Goal: Communication & Community: Answer question/provide support

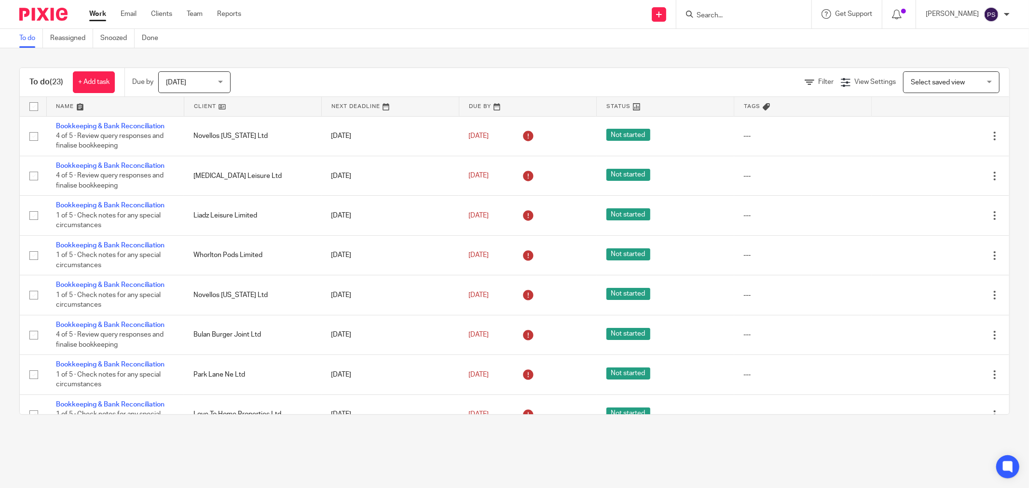
click at [731, 12] on input "Search" at bounding box center [739, 16] width 87 height 9
type input "BDR"
click at [785, 34] on link at bounding box center [808, 41] width 229 height 22
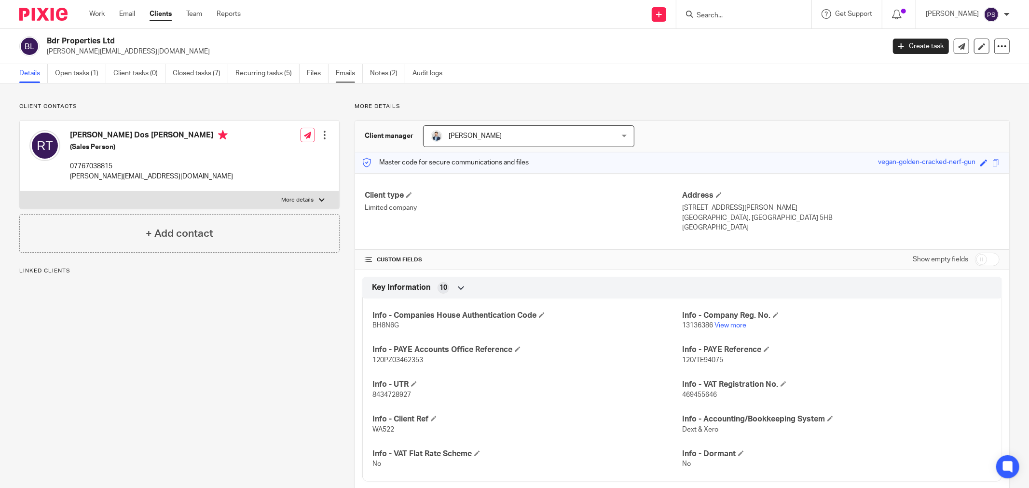
click at [353, 75] on link "Emails" at bounding box center [349, 73] width 27 height 19
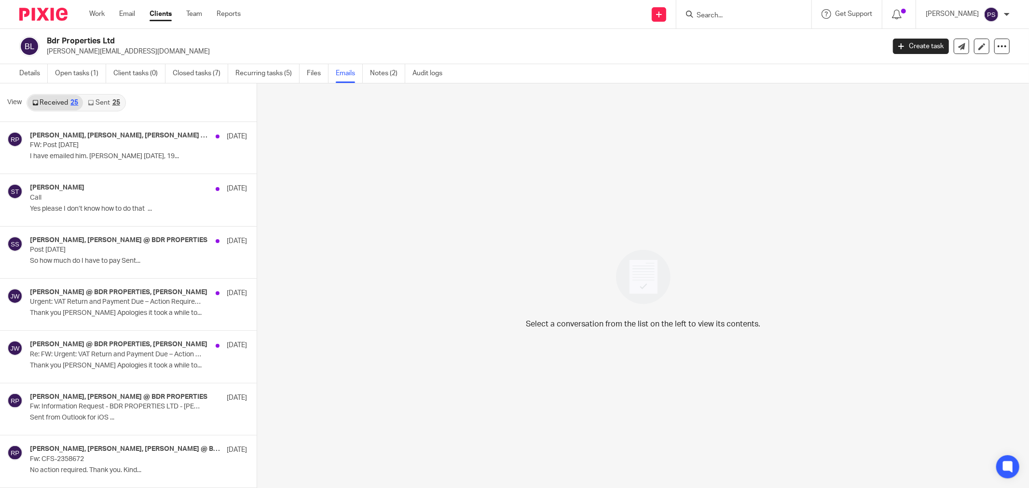
click at [90, 107] on link "Sent 25" at bounding box center [103, 102] width 41 height 15
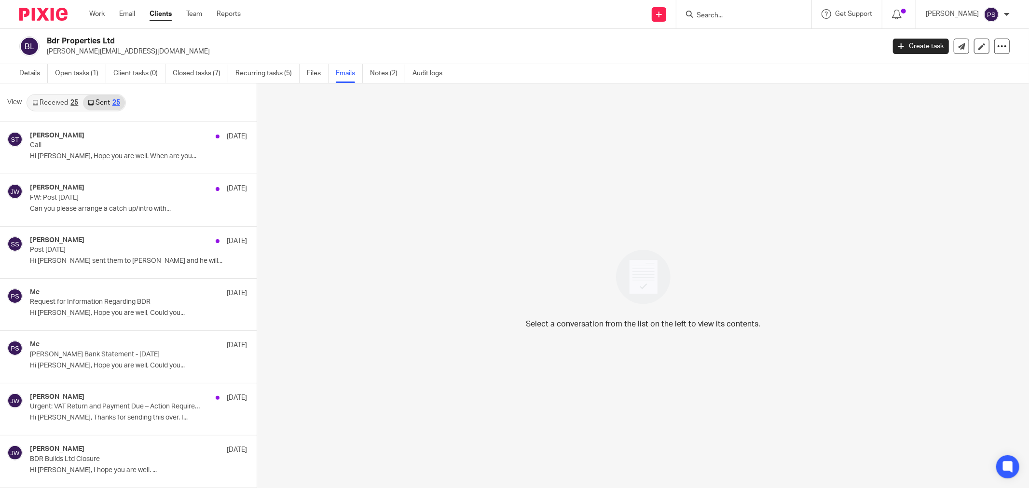
scroll to position [1, 0]
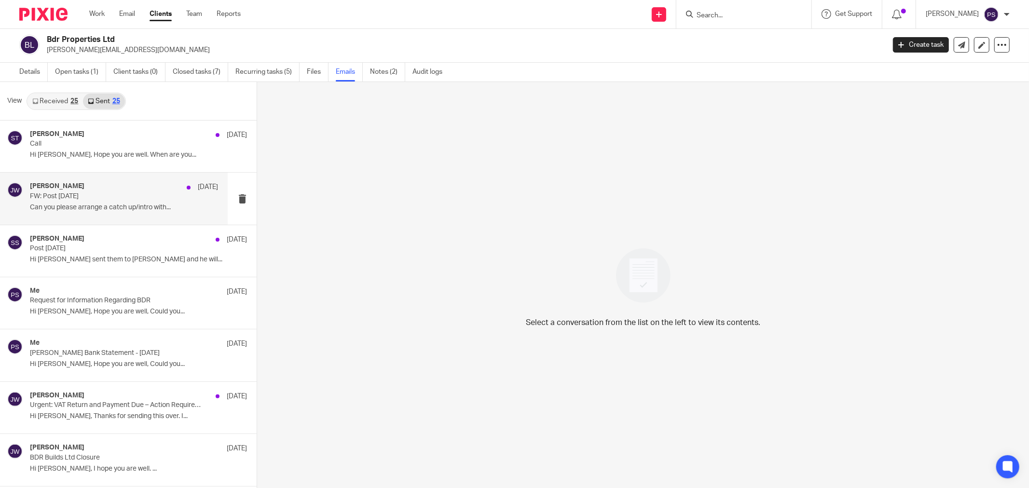
click at [88, 181] on div "Jason Waite 19 Aug FW: Post 18.08.25 Can you please arrange a catch up/intro wi…" at bounding box center [114, 199] width 228 height 52
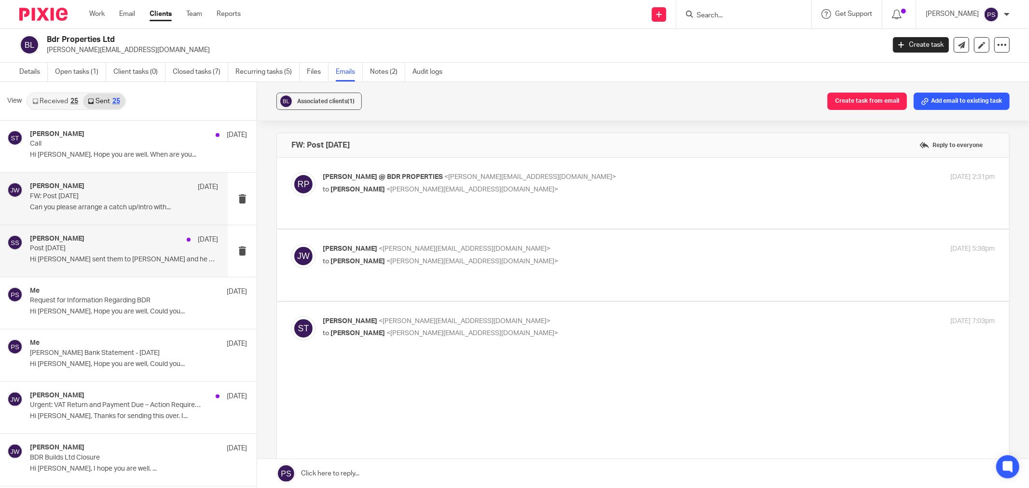
click at [72, 250] on p "Post 18.08.25" at bounding box center [105, 249] width 151 height 8
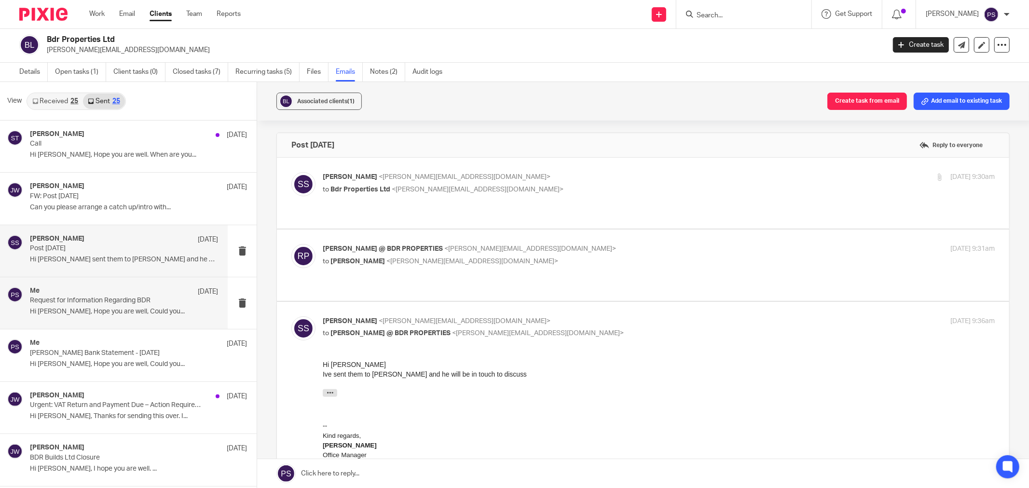
scroll to position [0, 0]
click at [79, 298] on p "Request for Information Regarding BDR" at bounding box center [105, 301] width 151 height 8
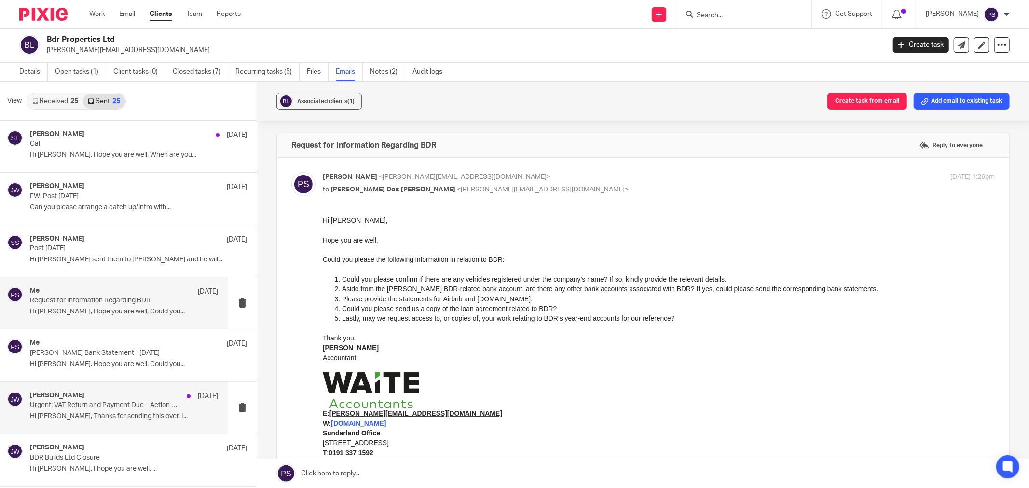
scroll to position [54, 0]
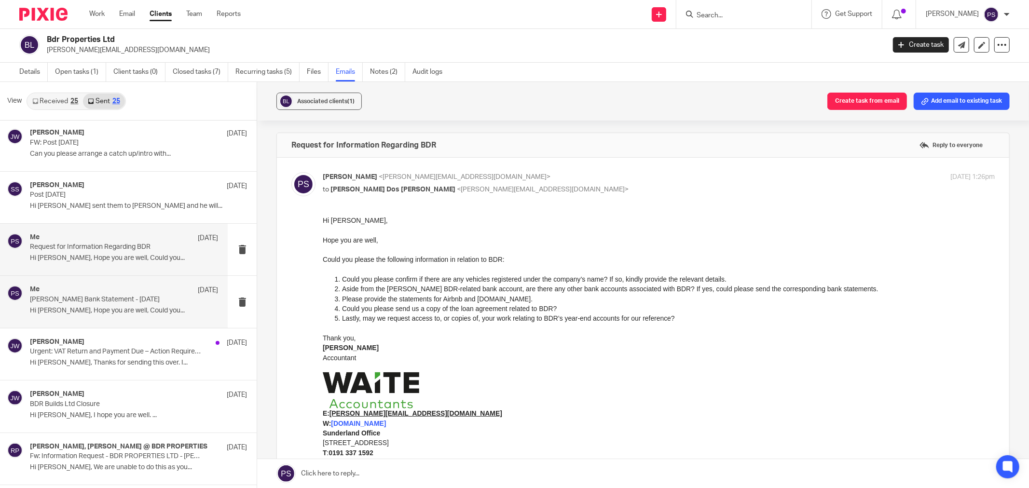
click at [123, 302] on p "Monzo Bank Statement - July 2025" at bounding box center [105, 300] width 151 height 8
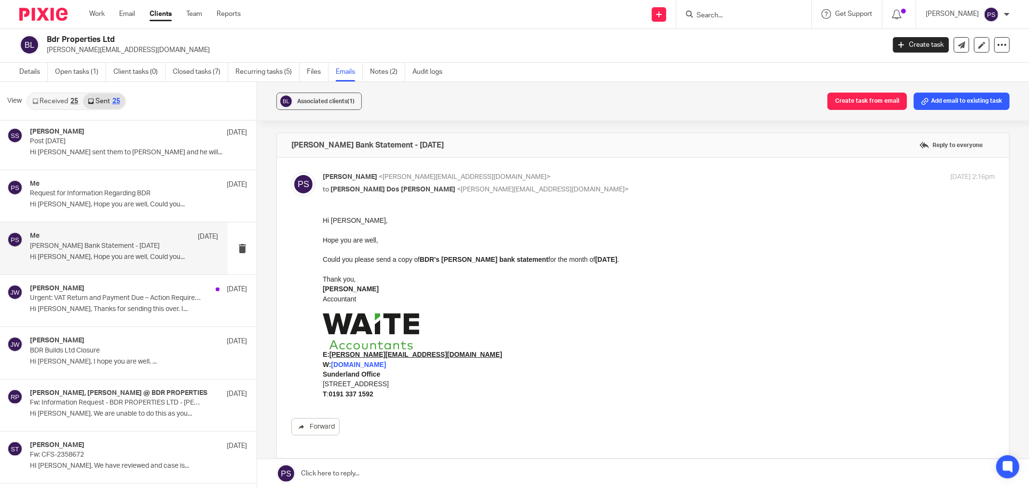
scroll to position [214, 0]
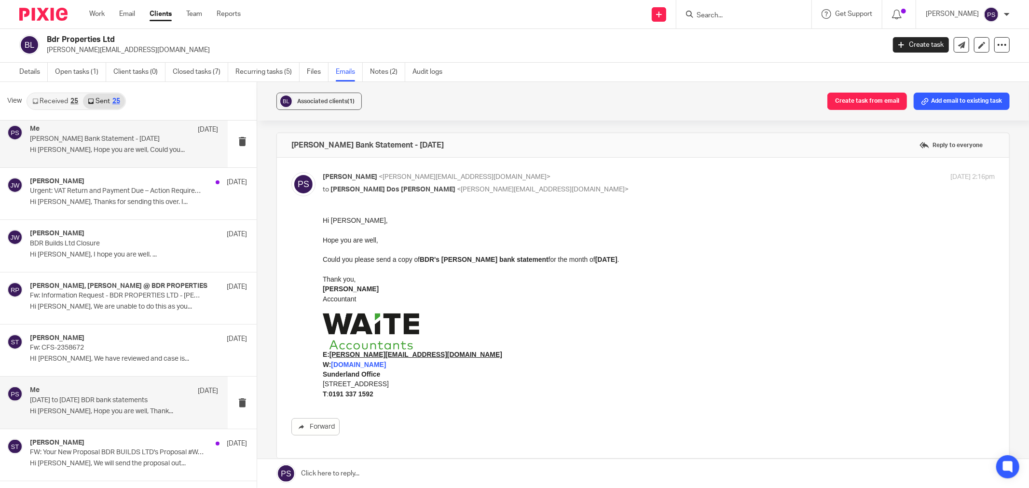
click at [155, 402] on p "1st January to 30th June 2025 BDR bank statements" at bounding box center [105, 401] width 151 height 8
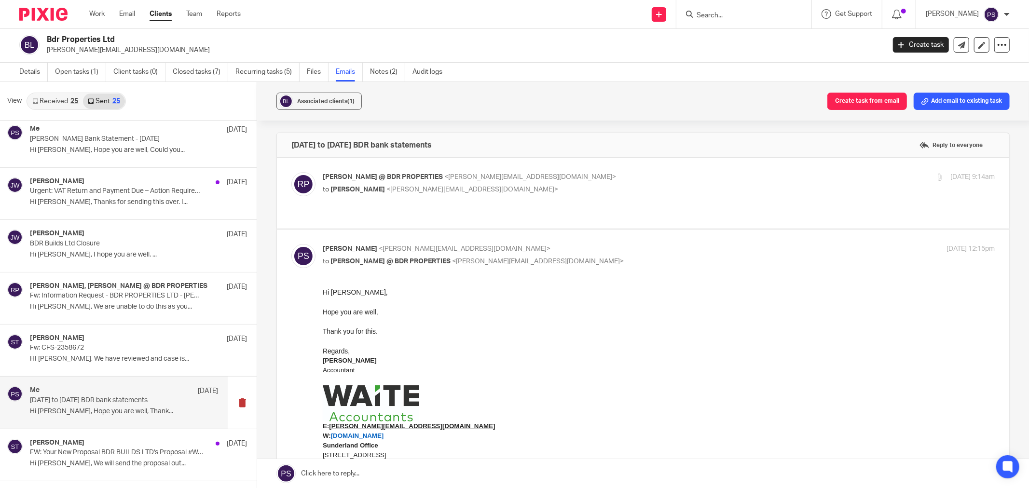
scroll to position [0, 0]
click at [382, 181] on p "Ricardo @ BDR PROPERTIES <ricardo@bdrproperties.co.uk>" at bounding box center [547, 177] width 448 height 10
checkbox input "true"
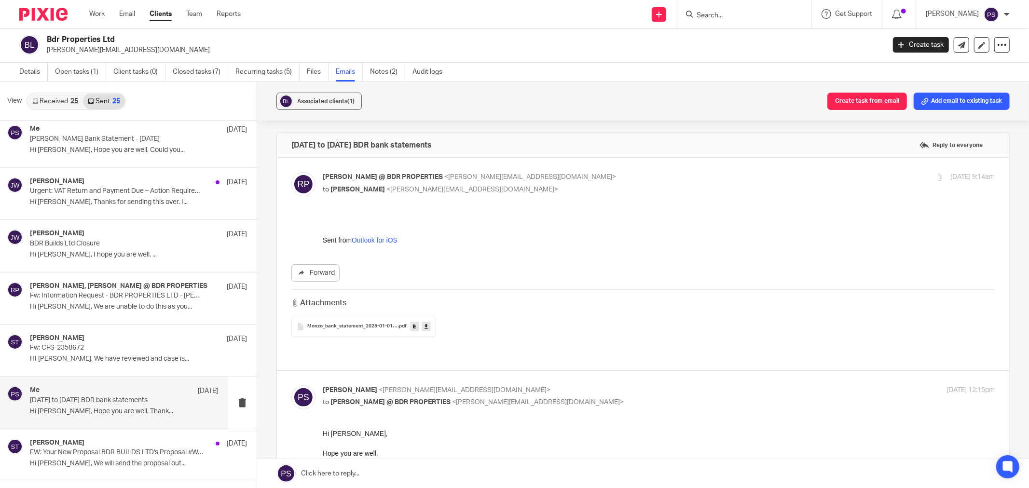
scroll to position [107, 0]
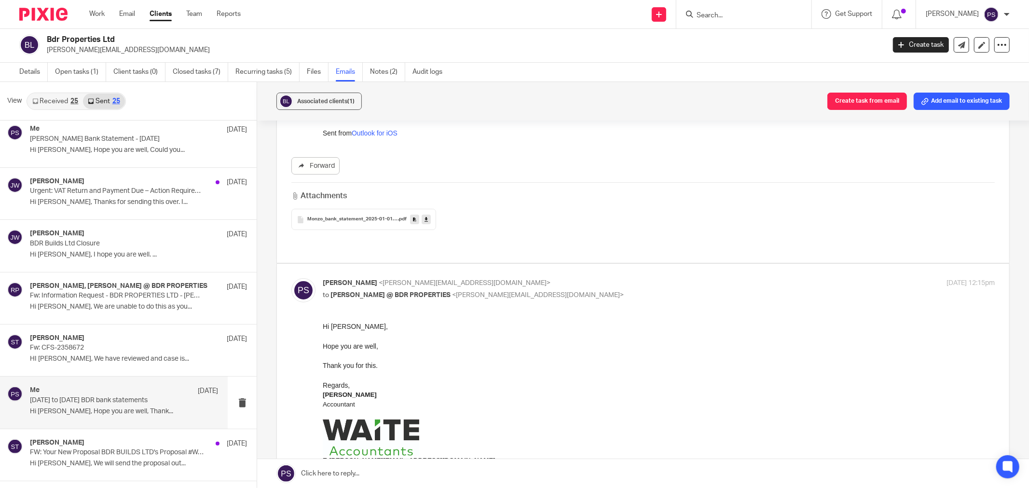
click at [373, 220] on span "Monzo_bank_statement_2025-01-01-2025-06-30_1870" at bounding box center [352, 220] width 91 height 6
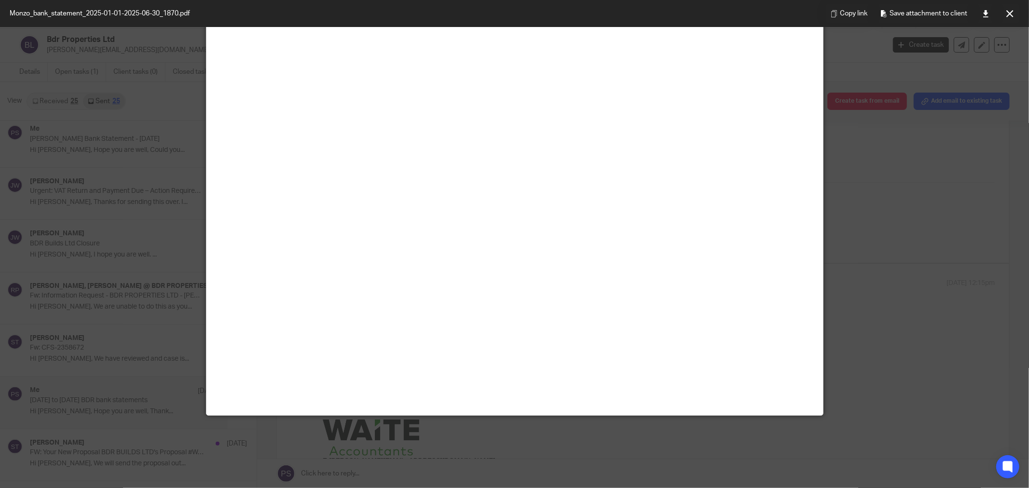
scroll to position [0, 0]
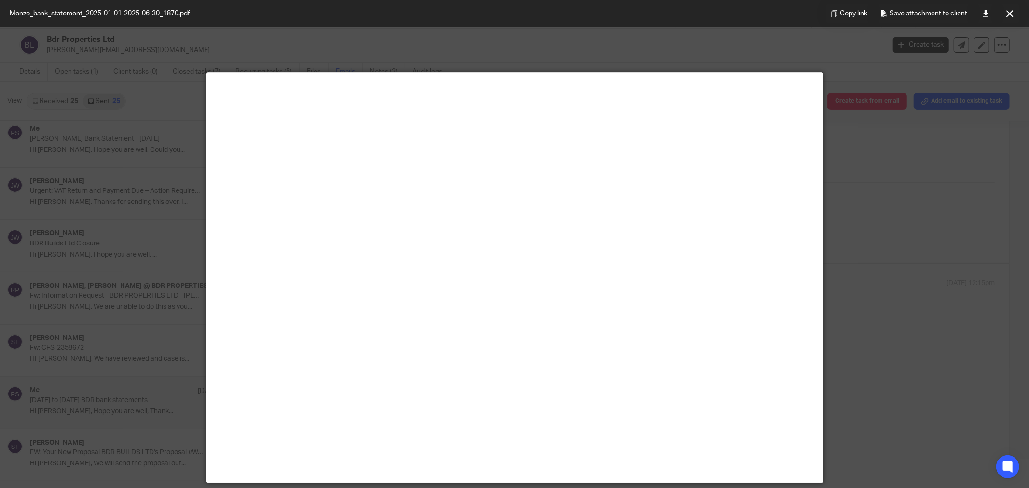
click at [897, 240] on div at bounding box center [514, 244] width 1029 height 488
drag, startPoint x: 1007, startPoint y: 11, endPoint x: 1004, endPoint y: 36, distance: 25.3
click at [1007, 11] on icon at bounding box center [1009, 13] width 7 height 7
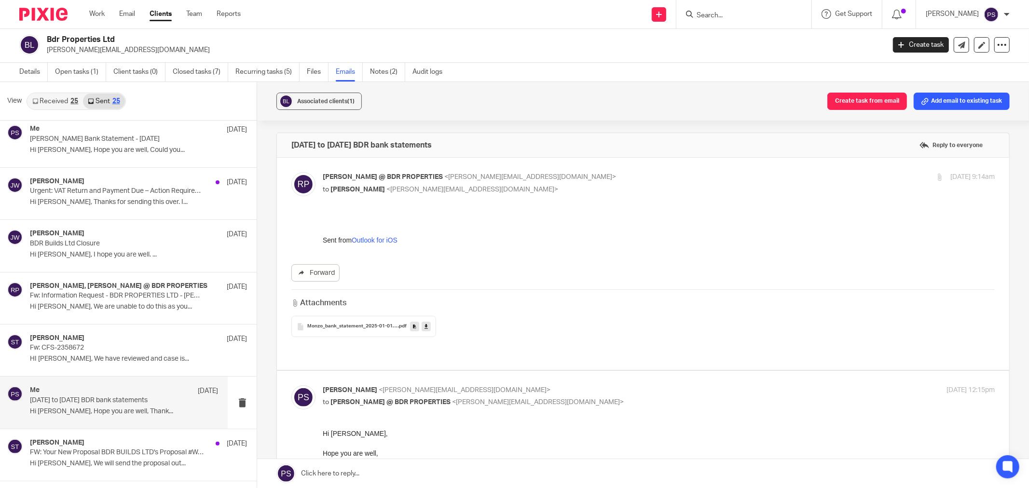
click at [355, 317] on div "Monzo_bank_statement_2025-01-01-2025-06-30_1870 .pdf" at bounding box center [363, 326] width 145 height 21
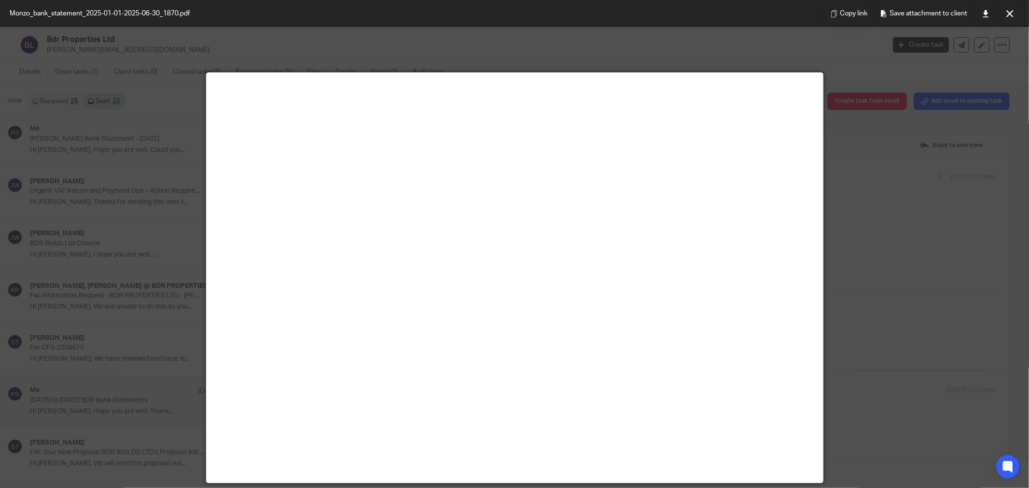
drag, startPoint x: 34, startPoint y: 211, endPoint x: 839, endPoint y: 114, distance: 811.4
click at [44, 208] on div at bounding box center [514, 244] width 1029 height 488
click at [1019, 0] on div "Copy link Save attachment to client" at bounding box center [923, 13] width 212 height 27
click at [1016, 16] on button at bounding box center [1009, 13] width 19 height 19
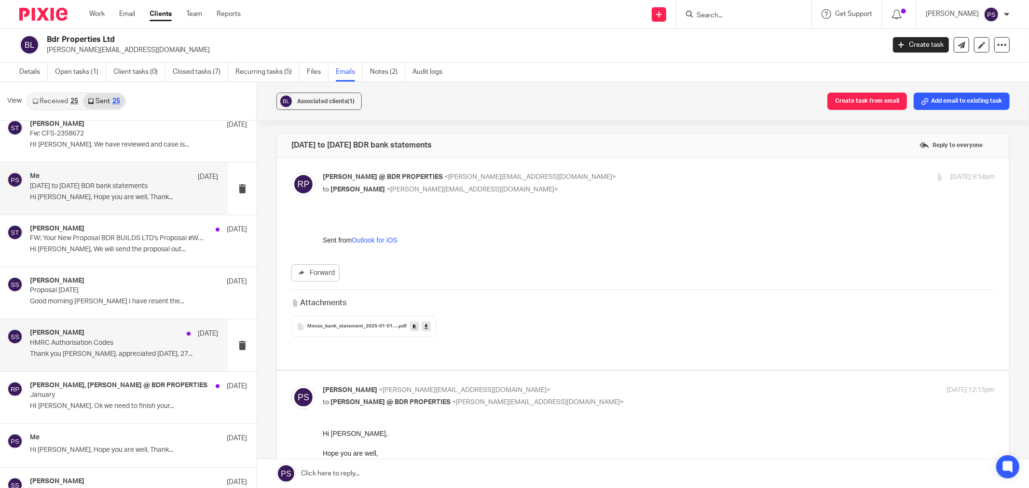
scroll to position [536, 0]
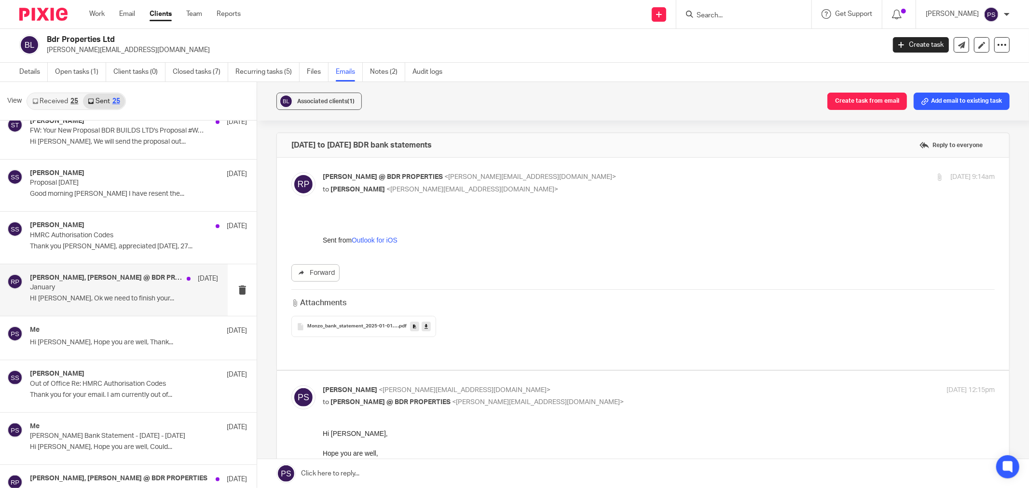
click at [93, 290] on p "January" at bounding box center [105, 288] width 151 height 8
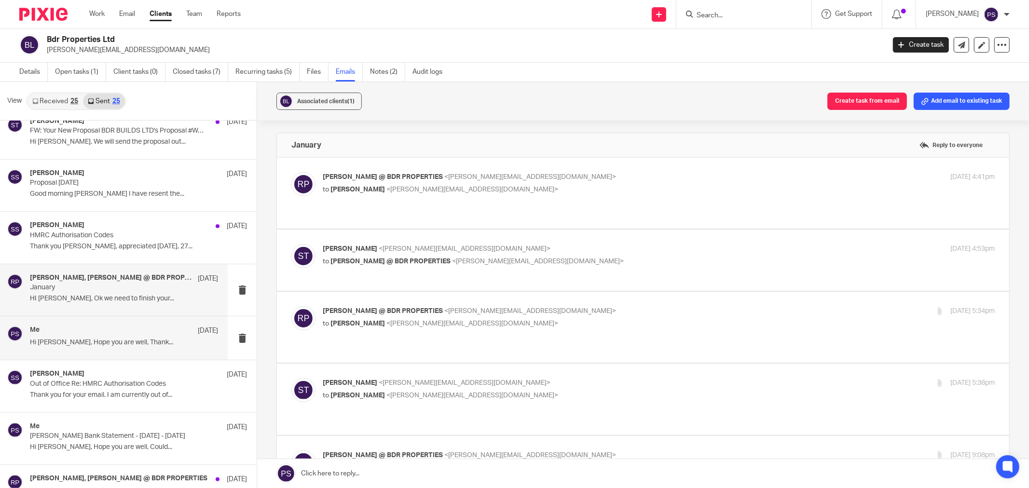
scroll to position [0, 0]
click at [377, 176] on span "[PERSON_NAME] @ BDR PROPERTIES" at bounding box center [383, 177] width 120 height 7
checkbox input "true"
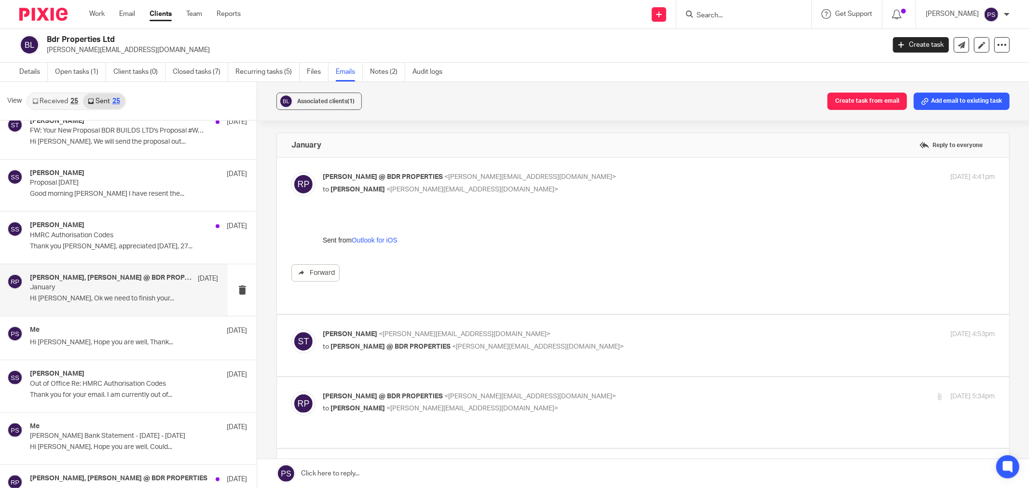
click at [384, 315] on label at bounding box center [643, 345] width 732 height 61
click at [291, 329] on input "checkbox" at bounding box center [291, 329] width 0 height 0
checkbox input "true"
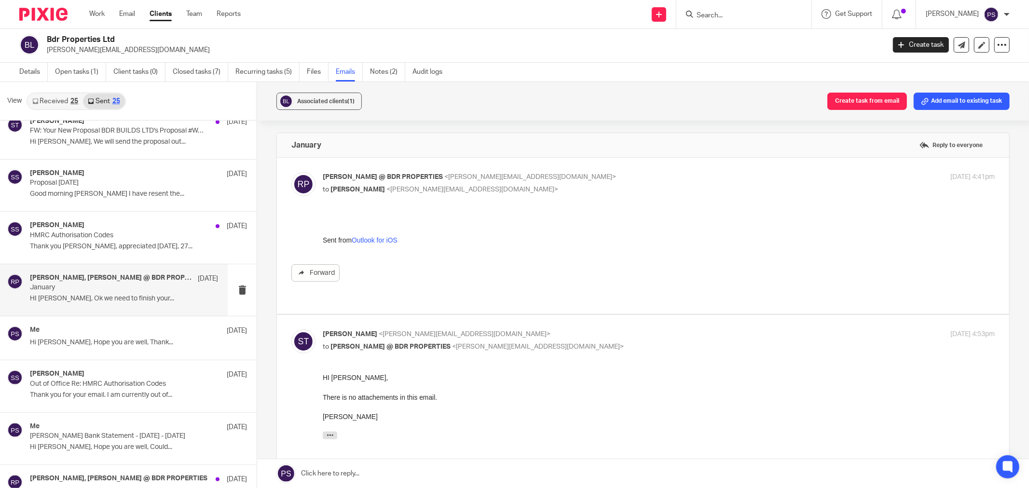
scroll to position [321, 0]
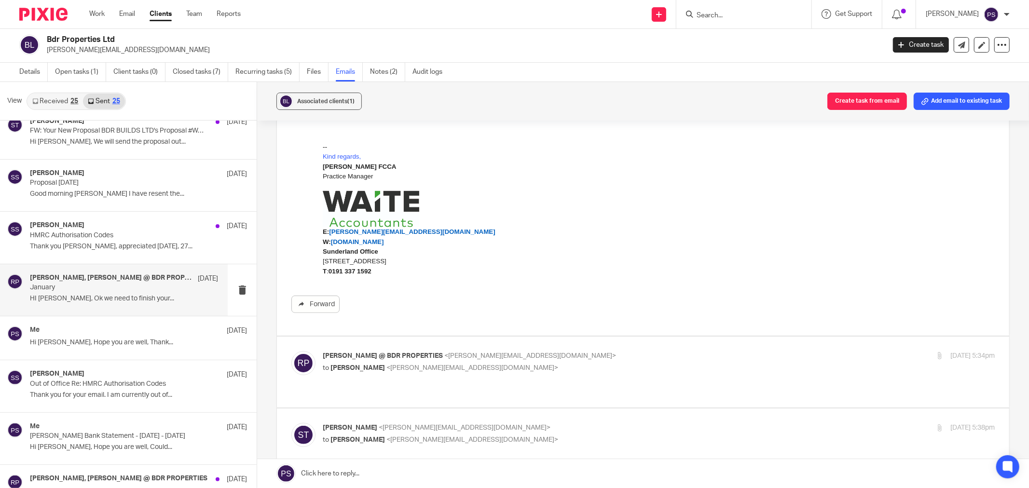
click at [392, 351] on p "Ricardo @ BDR PROPERTIES <ricardo@bdrproperties.co.uk>" at bounding box center [547, 356] width 448 height 10
checkbox input "true"
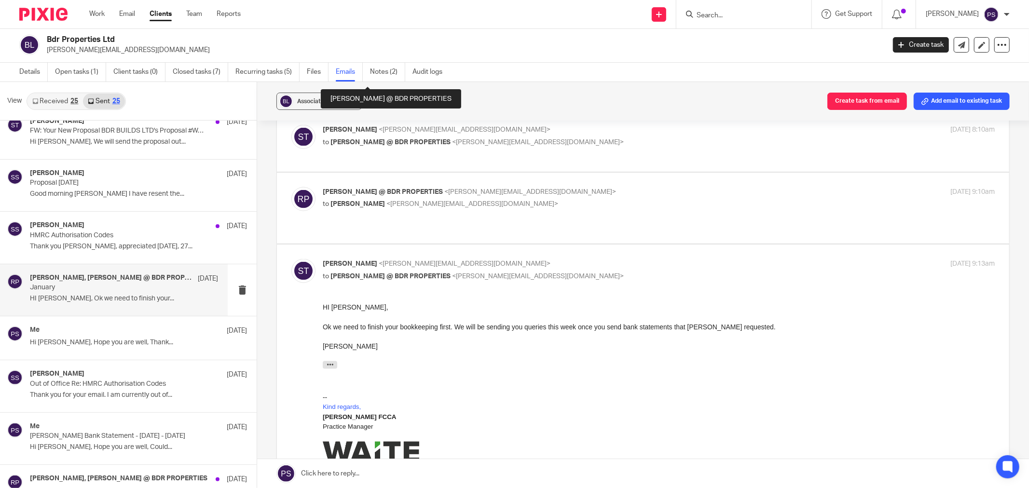
scroll to position [1125, 0]
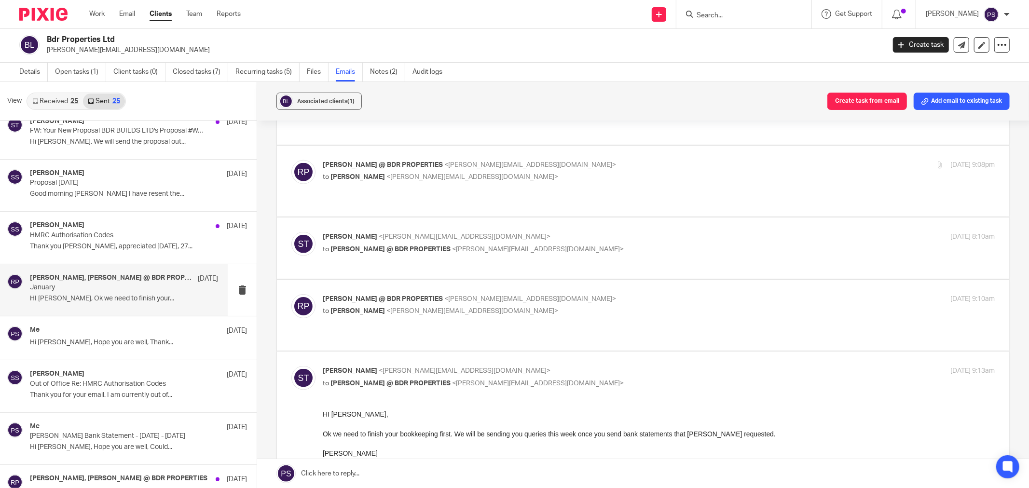
click at [377, 280] on label at bounding box center [643, 315] width 732 height 71
click at [291, 294] on input "checkbox" at bounding box center [291, 294] width 0 height 0
checkbox input "true"
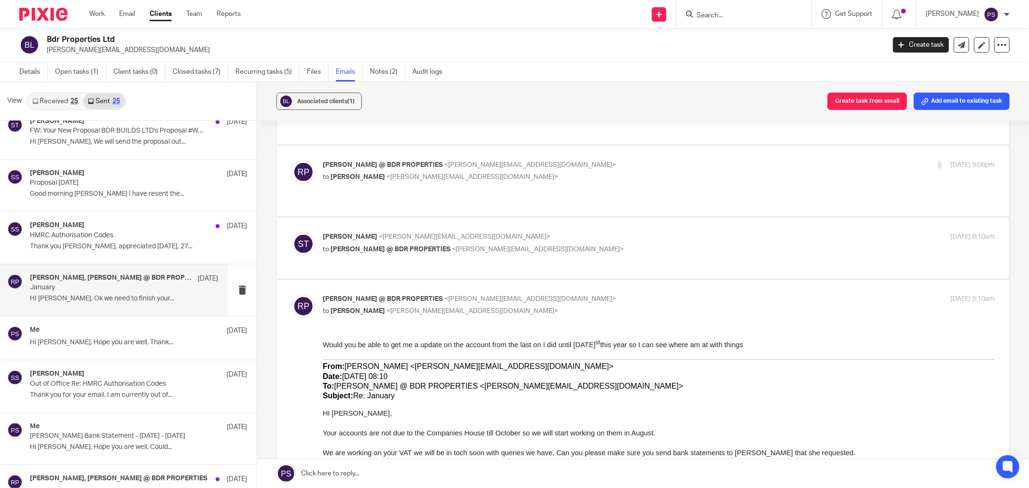
scroll to position [0, 0]
click at [379, 233] on span "<sara@waiteaccountants.co.uk>" at bounding box center [465, 236] width 172 height 7
checkbox input "true"
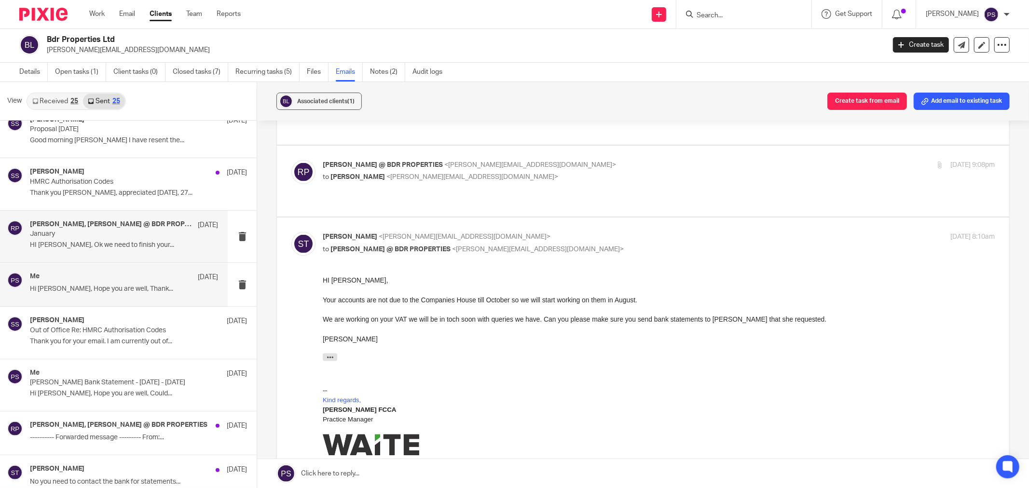
scroll to position [643, 0]
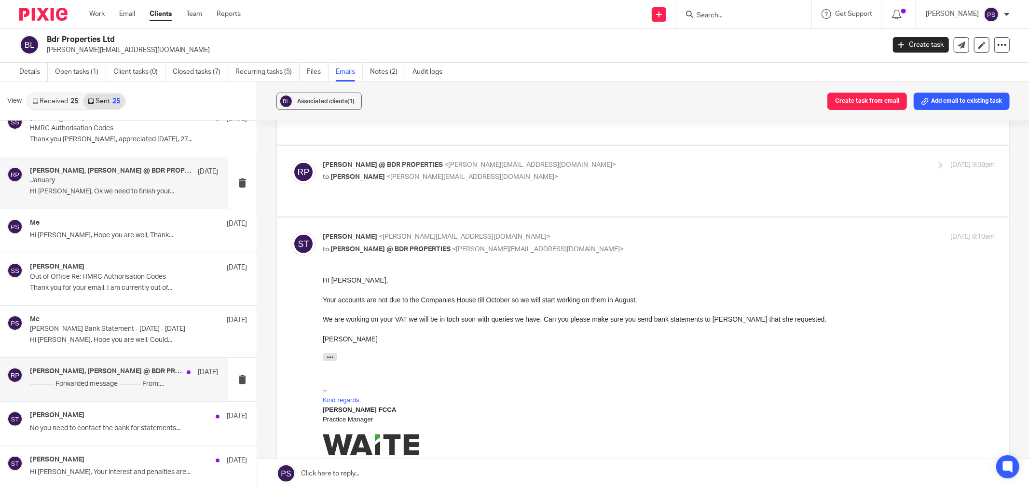
click at [123, 391] on div "Sara Tomczak, Ricardo @ BDR PROPERTIES 25 Jun ---------- Forwarded message ----…" at bounding box center [124, 380] width 188 height 24
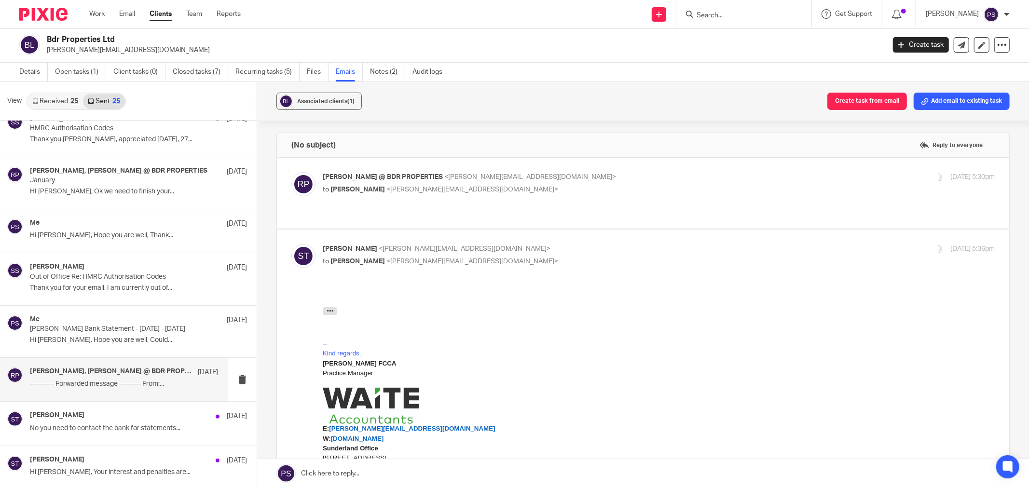
scroll to position [0, 0]
click at [410, 174] on span "[PERSON_NAME] @ BDR PROPERTIES" at bounding box center [383, 177] width 120 height 7
checkbox input "true"
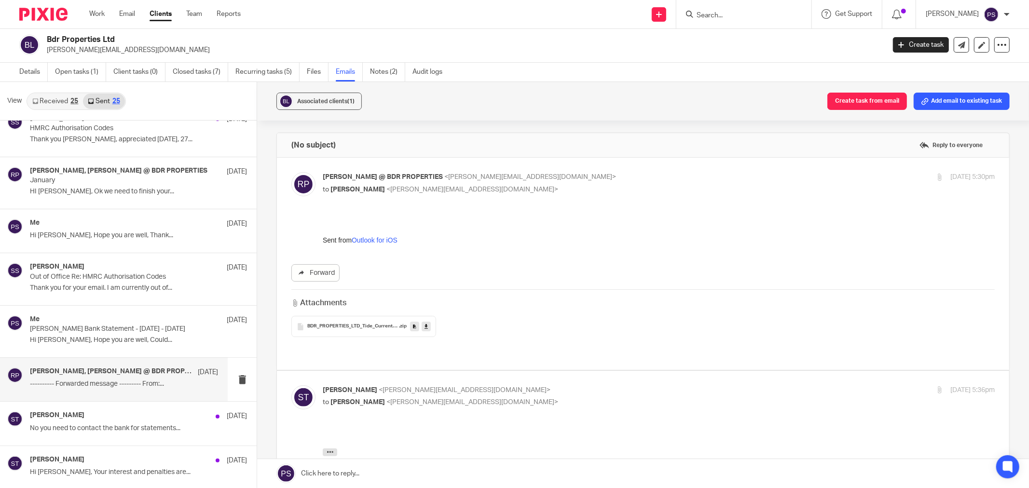
click at [355, 327] on span "BDR_PROPERTIES_LTD_Tide_Current_Account_6-2025" at bounding box center [353, 327] width 92 height 6
click at [425, 329] on icon at bounding box center [426, 326] width 3 height 7
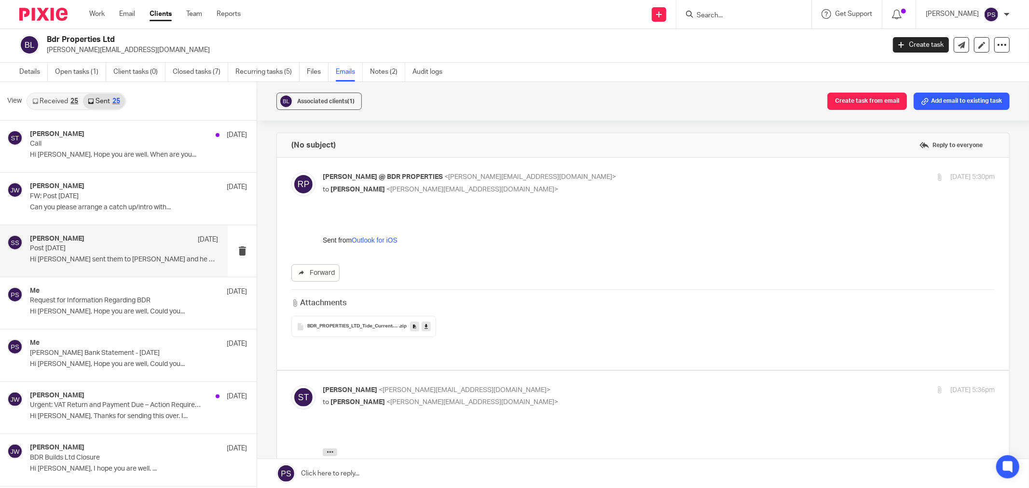
scroll to position [54, 0]
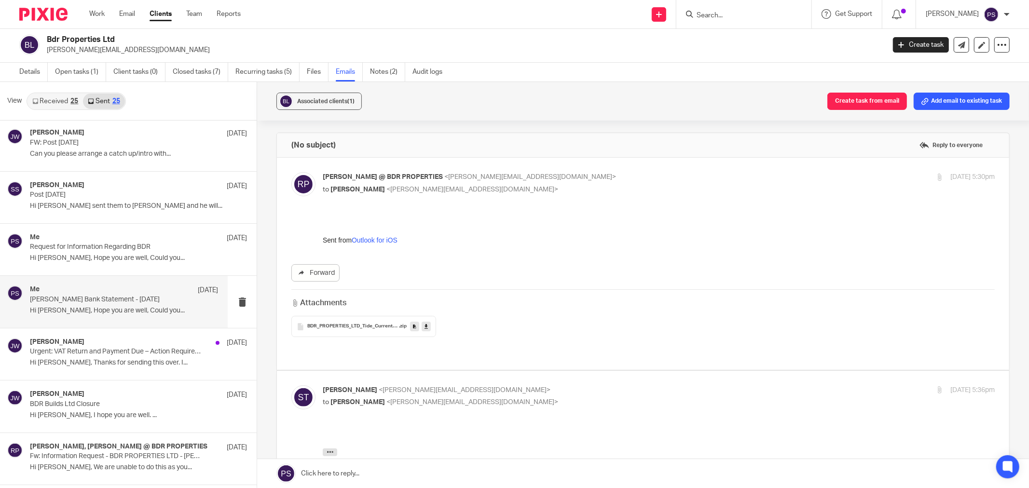
click at [93, 293] on div "Me 13 Aug" at bounding box center [124, 291] width 188 height 10
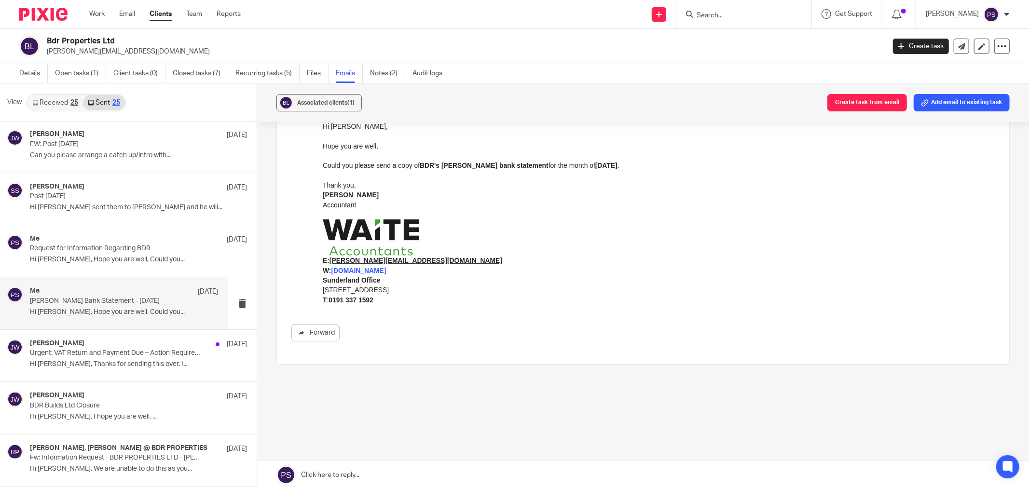
scroll to position [0, 0]
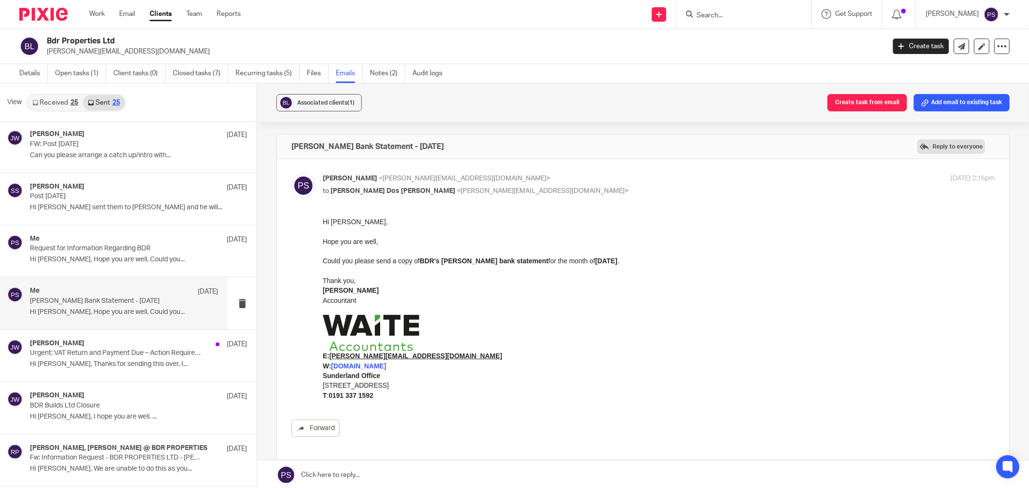
click at [951, 151] on label "Reply to everyone" at bounding box center [951, 146] width 68 height 14
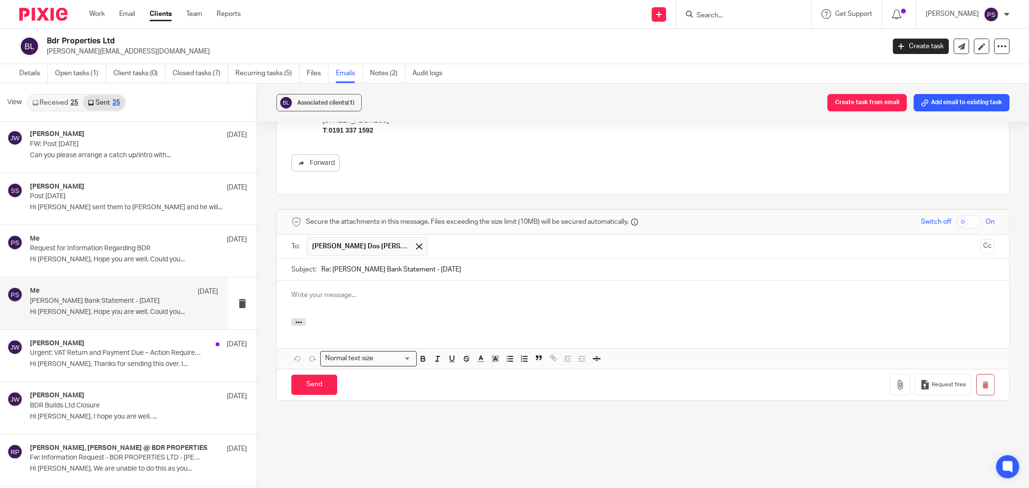
click at [346, 293] on p at bounding box center [642, 295] width 703 height 10
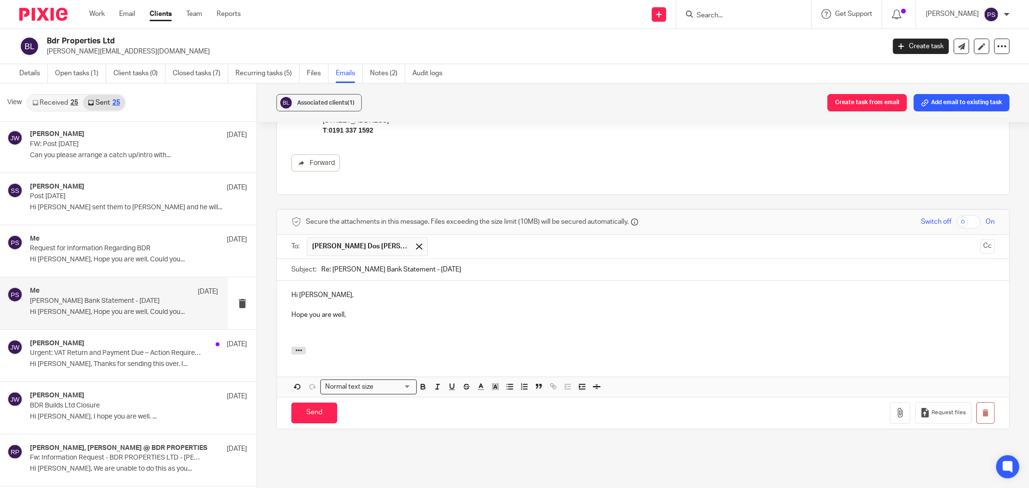
click at [292, 331] on p at bounding box center [642, 335] width 703 height 10
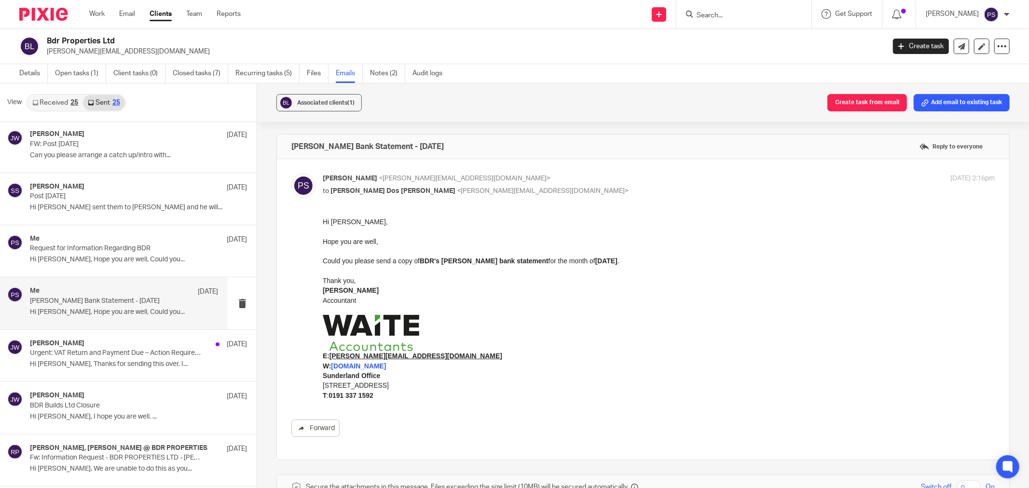
drag, startPoint x: 640, startPoint y: 478, endPoint x: 589, endPoint y: 267, distance: 216.6
drag, startPoint x: 595, startPoint y: 261, endPoint x: 639, endPoint y: 479, distance: 221.5
click html "Hi Ricardo, Hope you are well, Could you please send a copy of BDR's Monzo bank…"
copy p "Could you please send a copy of BDR's Monzo bank statement for the month of Jul…"
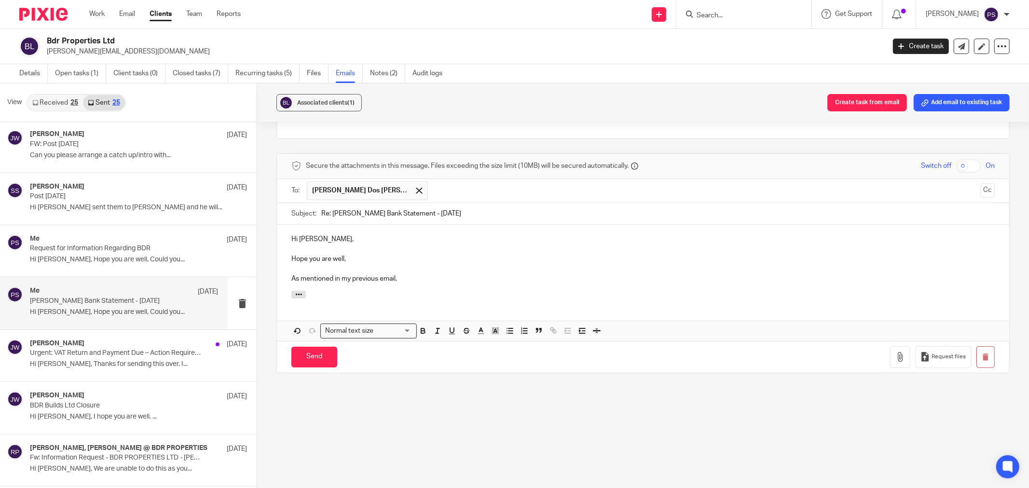
scroll to position [330, 0]
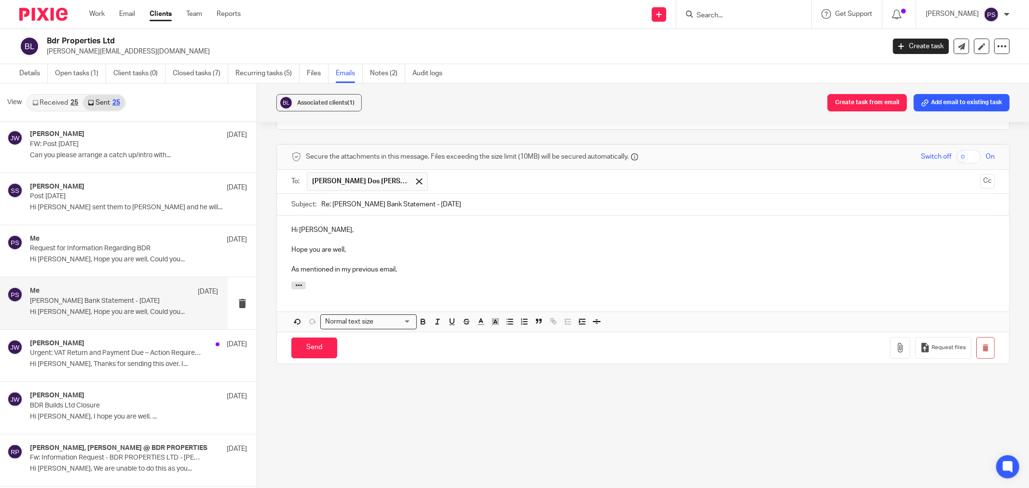
click at [422, 268] on p "As mentioned in my previous email," at bounding box center [642, 270] width 703 height 10
click at [701, 268] on p "As mentioned in my previous email, Could you please send a copy of BDR's Monzo …" at bounding box center [642, 270] width 703 height 10
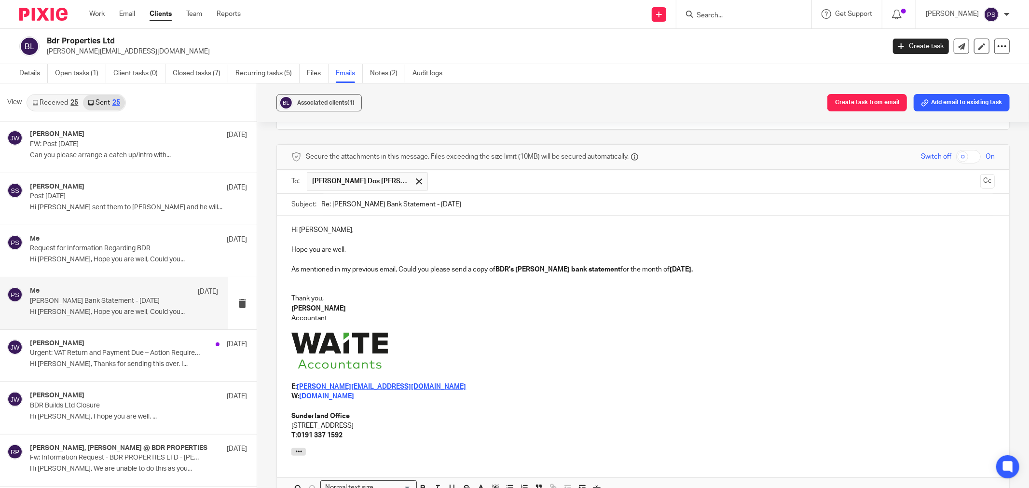
click at [534, 398] on p "W: www.waiteaccountants.co.uk" at bounding box center [642, 397] width 703 height 10
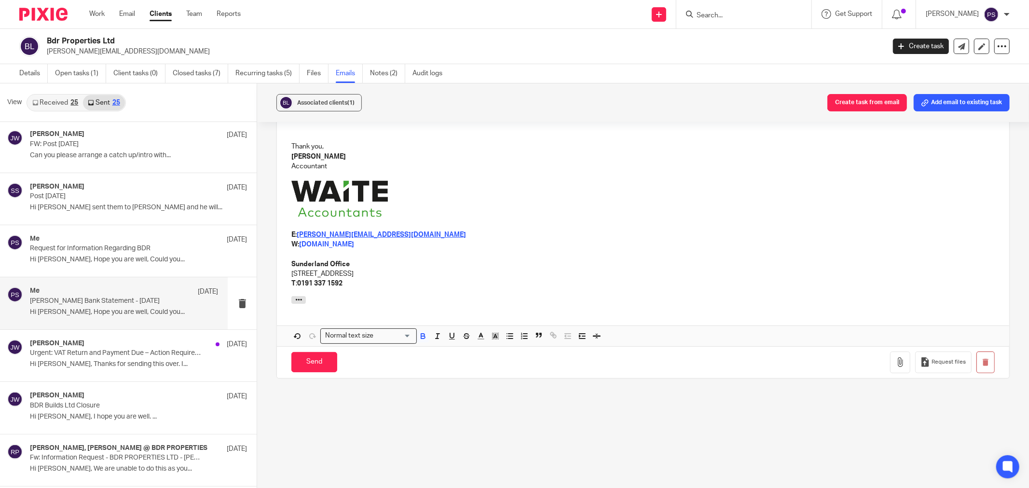
scroll to position [375, 0]
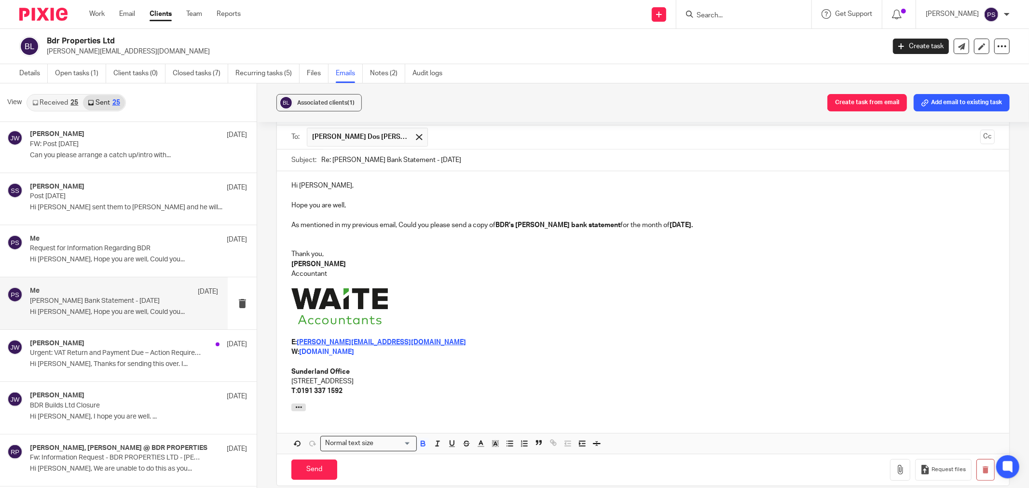
click at [465, 268] on p "[PERSON_NAME]" at bounding box center [642, 265] width 703 height 10
click at [460, 245] on p at bounding box center [642, 245] width 703 height 10
click at [455, 249] on p "Thank you," at bounding box center [642, 254] width 703 height 10
click at [526, 356] on p "W: www.waiteaccountants.co.uk" at bounding box center [642, 352] width 703 height 10
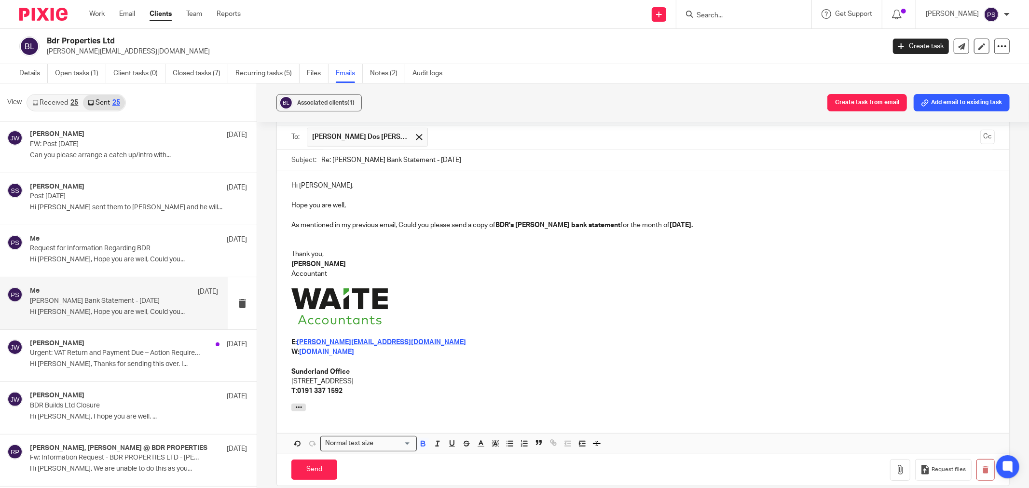
click at [507, 297] on p at bounding box center [642, 307] width 703 height 39
click at [521, 352] on p "W: www.waiteaccountants.co.uk" at bounding box center [642, 352] width 703 height 10
click at [533, 323] on p at bounding box center [642, 307] width 703 height 39
click at [521, 283] on p at bounding box center [642, 284] width 703 height 10
click at [324, 469] on input "Send" at bounding box center [314, 470] width 46 height 21
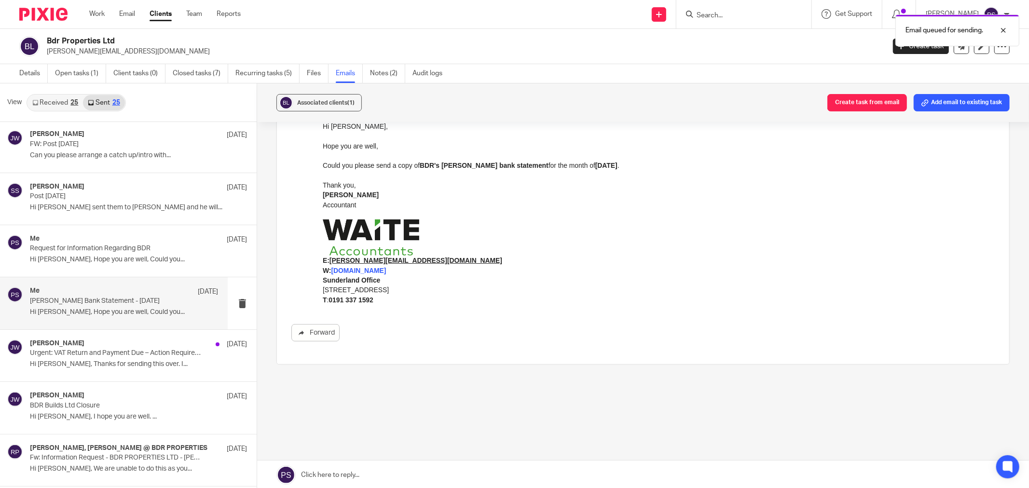
scroll to position [0, 0]
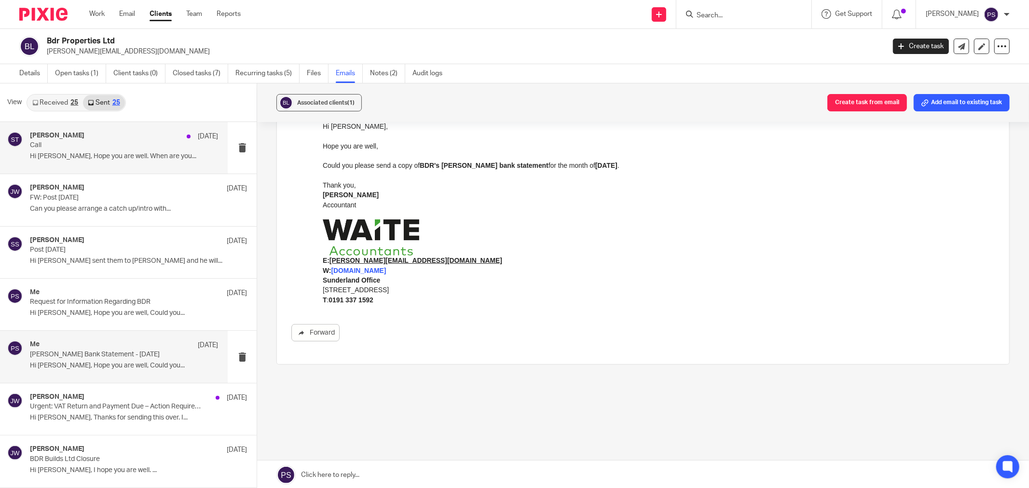
click at [90, 163] on div "Sara Tomczak 20 Aug Call Hi Ricardo, Hope you are well. When are you..." at bounding box center [124, 148] width 188 height 32
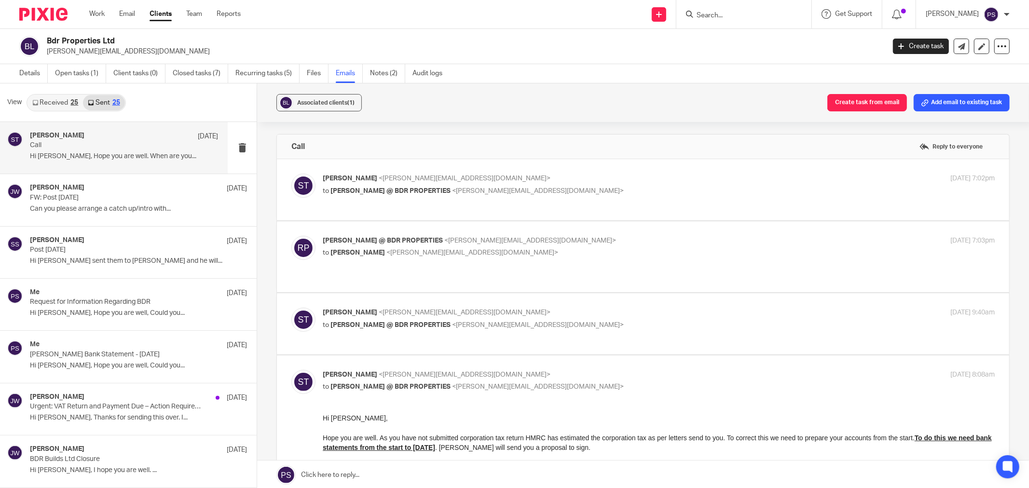
click at [60, 102] on link "Received 25" at bounding box center [54, 102] width 55 height 15
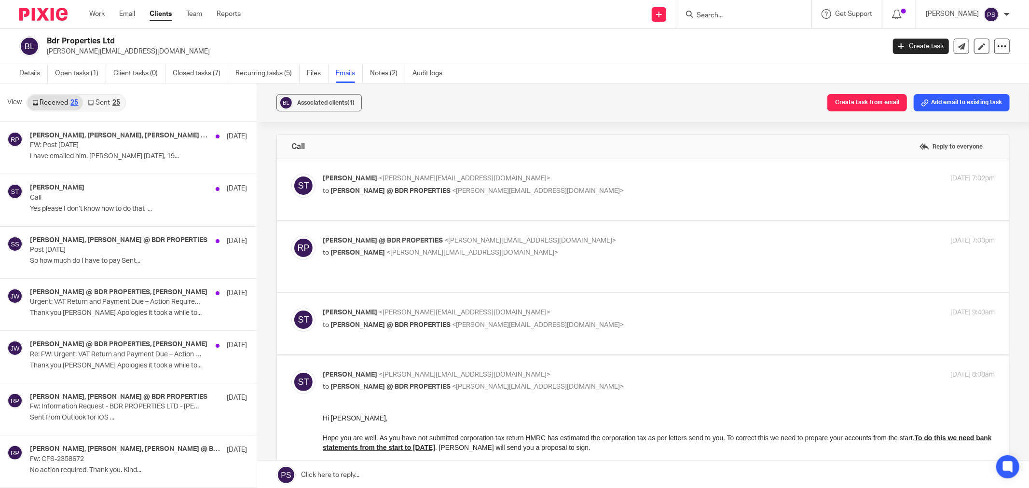
scroll to position [1, 0]
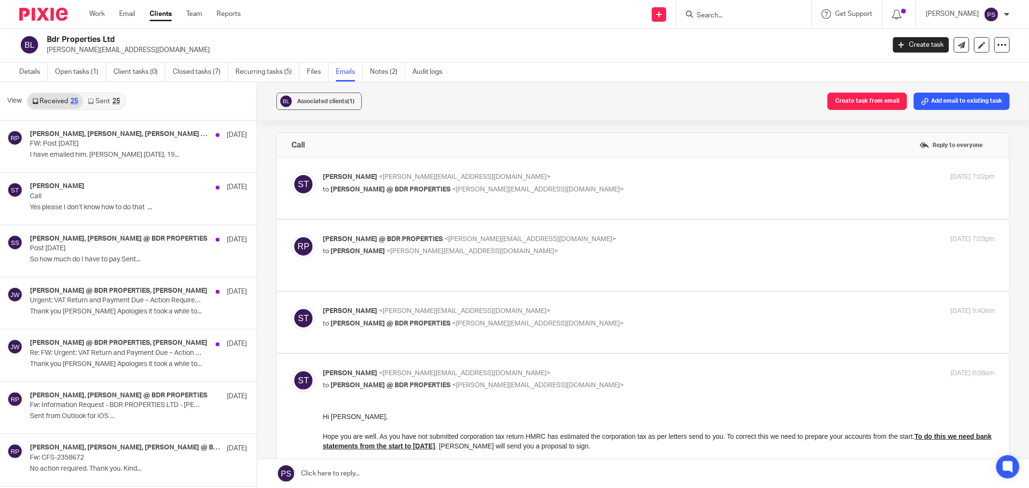
click at [91, 94] on link "Sent 25" at bounding box center [103, 101] width 41 height 15
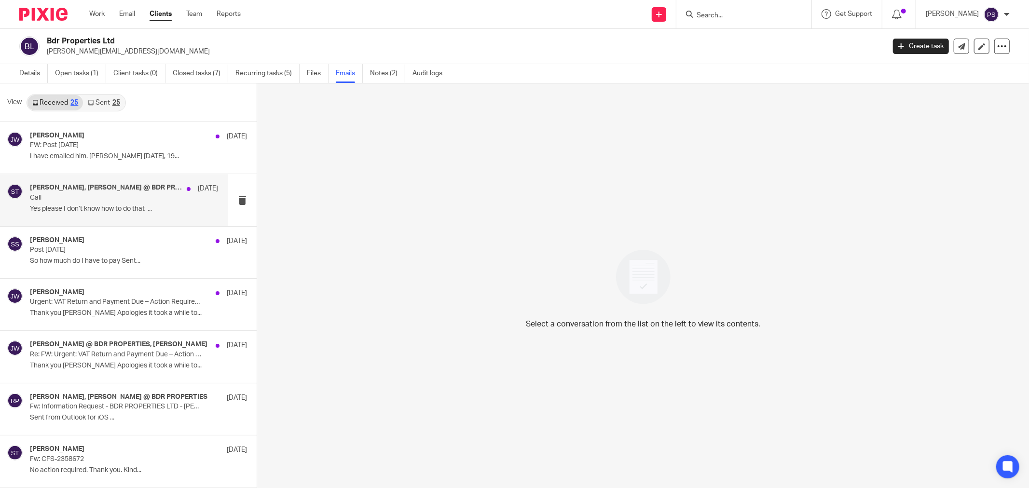
click at [93, 194] on p "Call" at bounding box center [105, 198] width 151 height 8
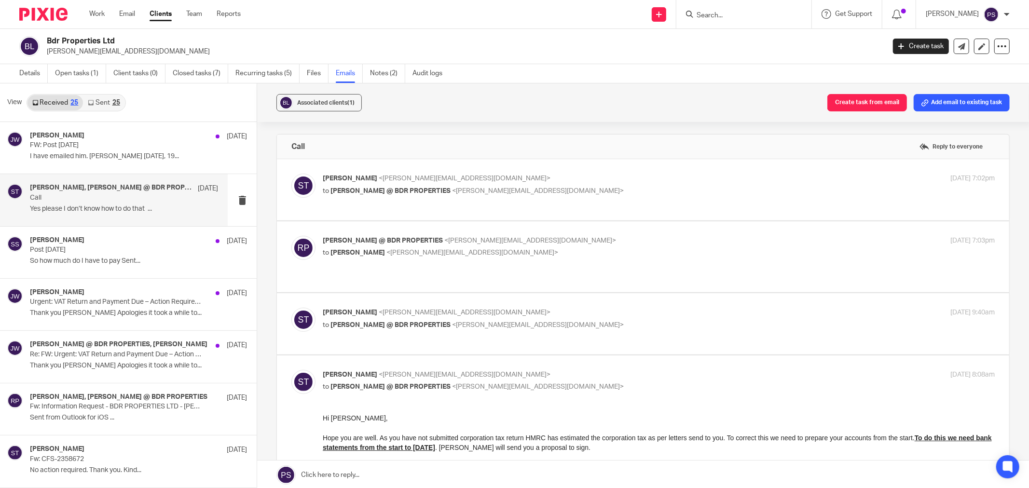
click at [111, 102] on link "Sent 25" at bounding box center [103, 102] width 41 height 15
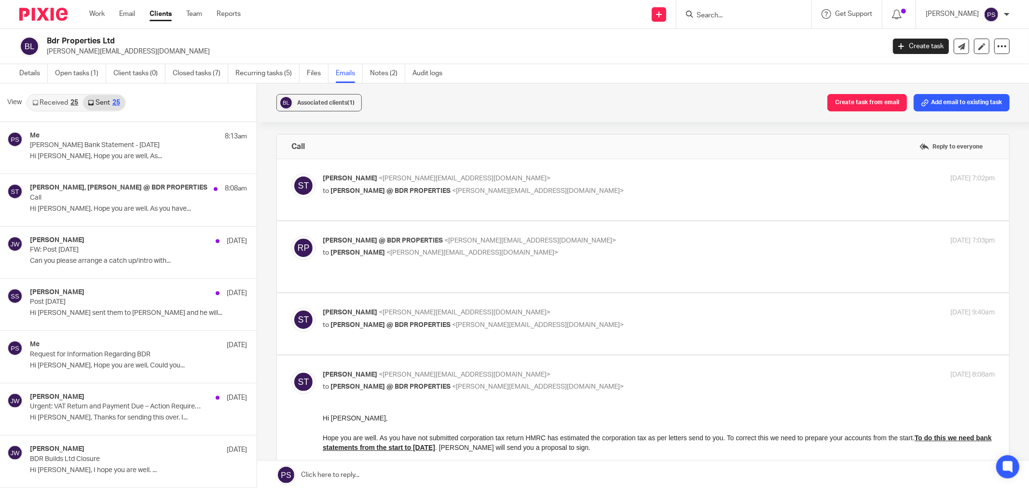
scroll to position [1, 0]
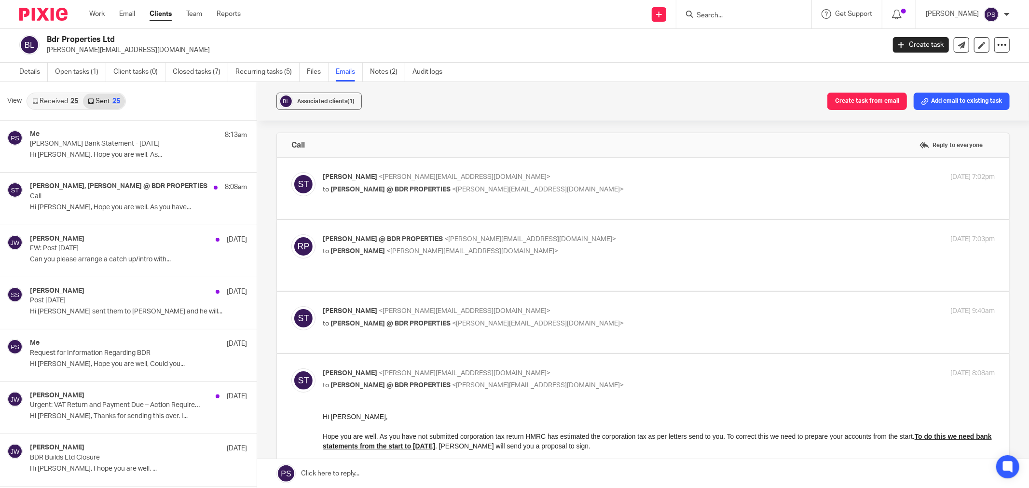
click at [48, 99] on link "Received 25" at bounding box center [54, 101] width 55 height 15
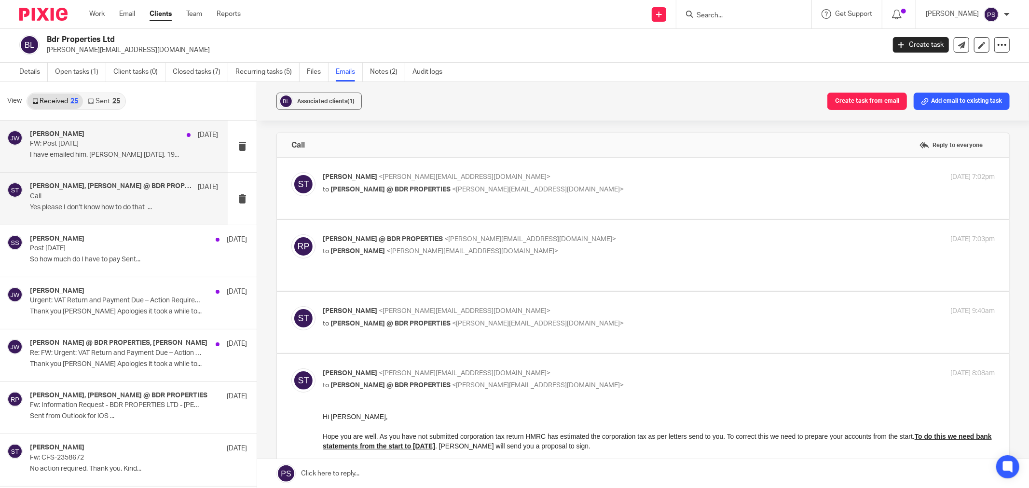
click at [70, 150] on div "Jason Waite 19 Aug FW: Post 18.08.25 I have emailed him. Sara On Tue, 19..." at bounding box center [124, 146] width 188 height 32
click at [68, 96] on link "Received 25" at bounding box center [54, 101] width 55 height 15
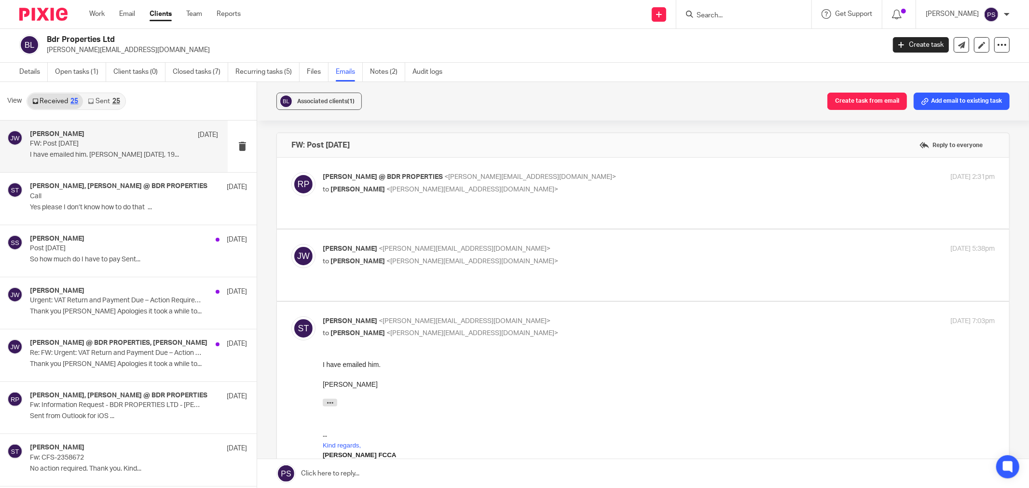
scroll to position [0, 0]
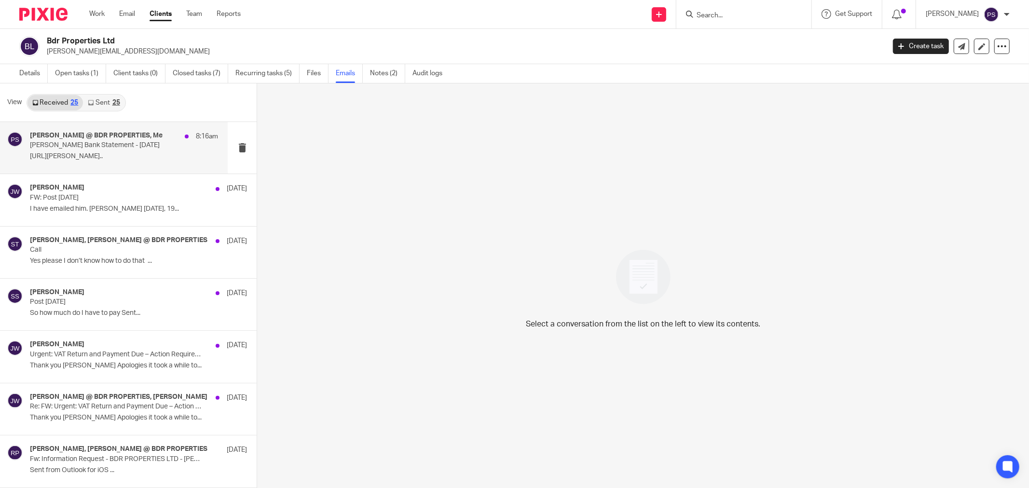
click at [116, 152] on p "https://monzo-prod-s3bucketcreator-insights-exp..." at bounding box center [124, 156] width 188 height 8
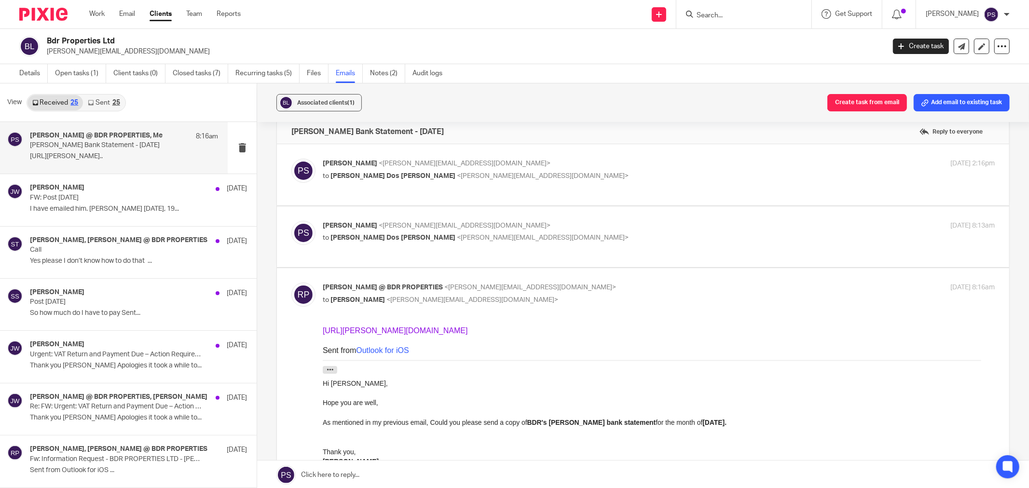
scroll to position [176, 0]
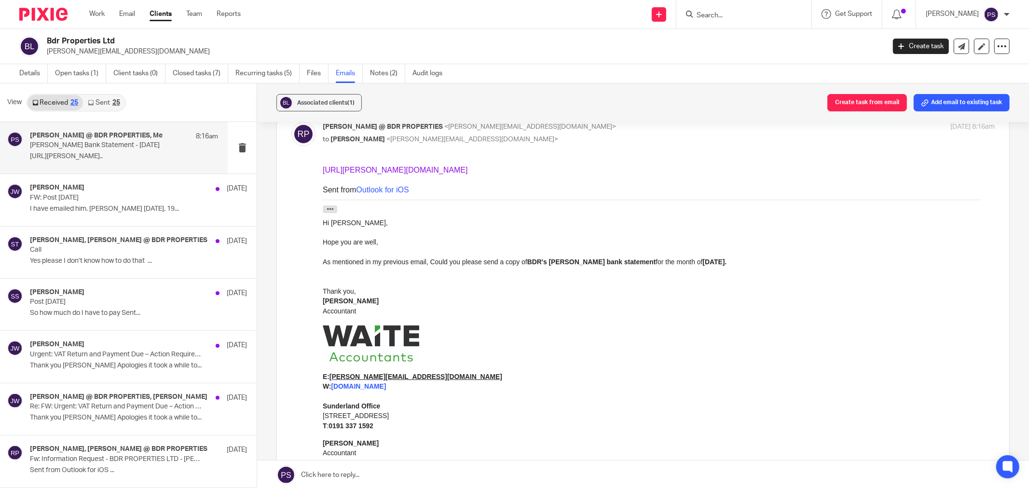
click at [421, 174] on link "https://monzo-prod-s3bucketcreator-insights-export-spreadsheets-prod.s3.eu-west…" at bounding box center [395, 170] width 145 height 8
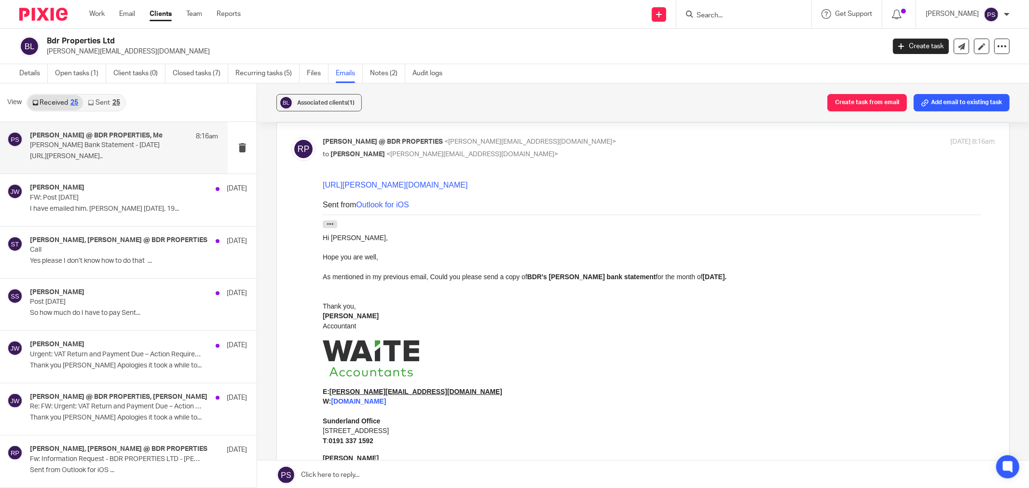
scroll to position [54, 0]
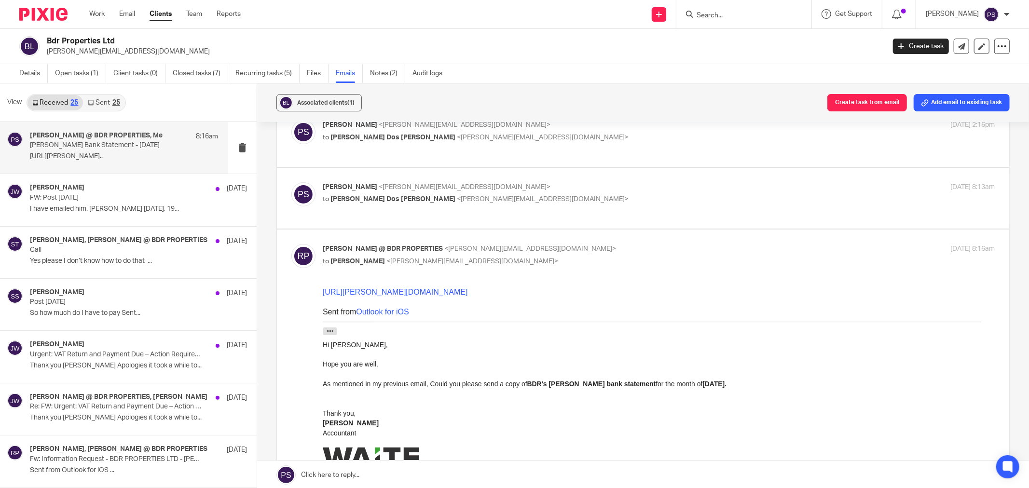
click at [291, 244] on input "checkbox" at bounding box center [291, 244] width 0 height 0
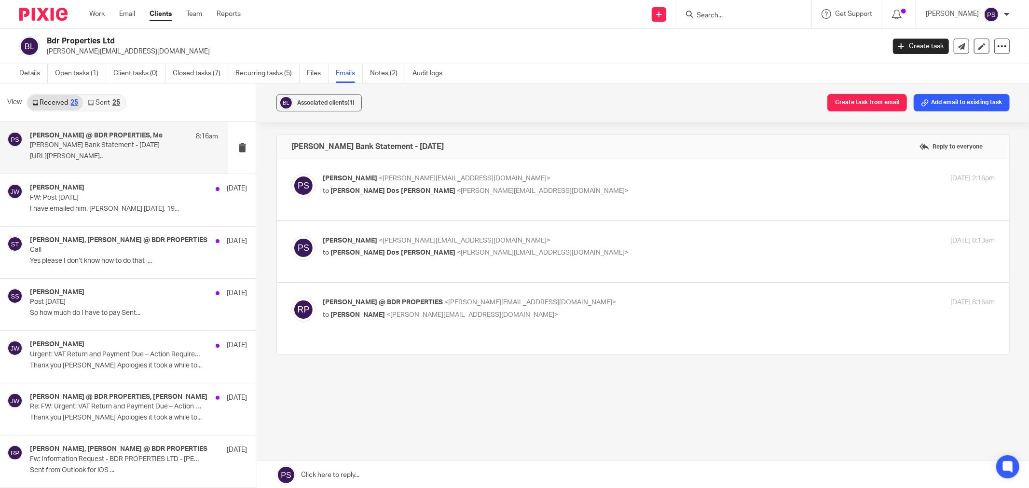
scroll to position [0, 0]
click at [557, 306] on p "Ricardo @ BDR PROPERTIES <ricardo@bdrproperties.co.uk>" at bounding box center [547, 303] width 448 height 10
checkbox input "true"
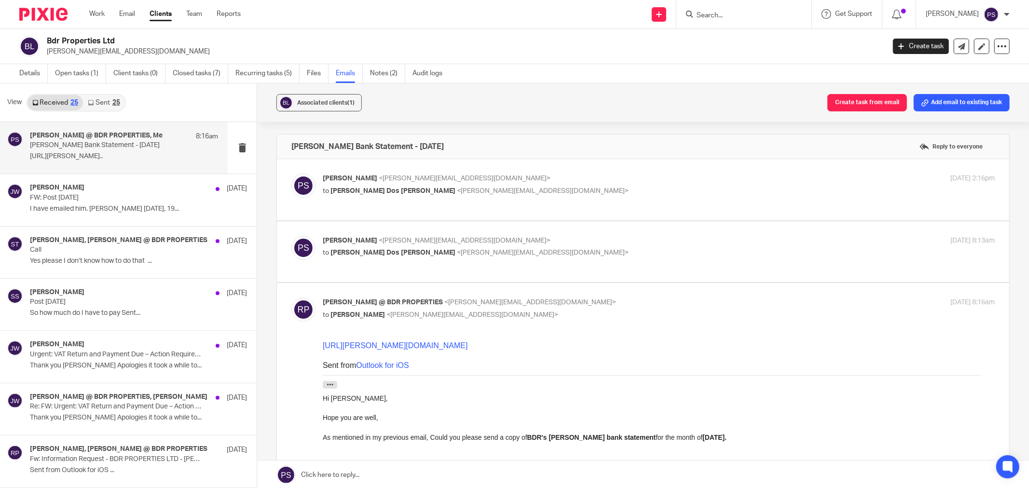
scroll to position [107, 0]
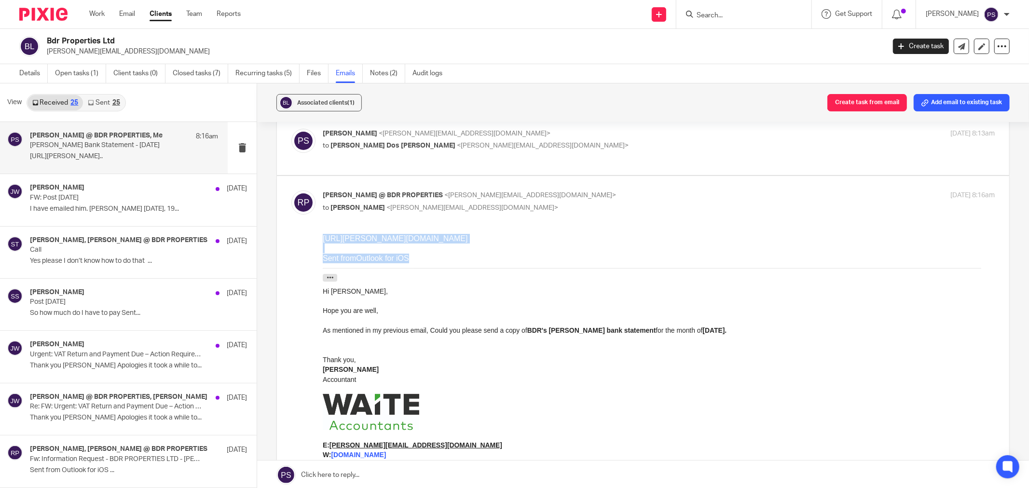
drag, startPoint x: 419, startPoint y: 287, endPoint x: 314, endPoint y: 240, distance: 114.7
click html "https://monzo-prod-s3bucketcreator-insights-export-spreadsheets-prod.s3.eu-west…"
click at [671, 253] on div at bounding box center [659, 249] width 672 height 10
drag, startPoint x: 379, startPoint y: 269, endPoint x: 521, endPoint y: 270, distance: 141.8
click html "https://monzo-prod-s3bucketcreator-insights-export-spreadsheets-prod.s3.eu-west…"
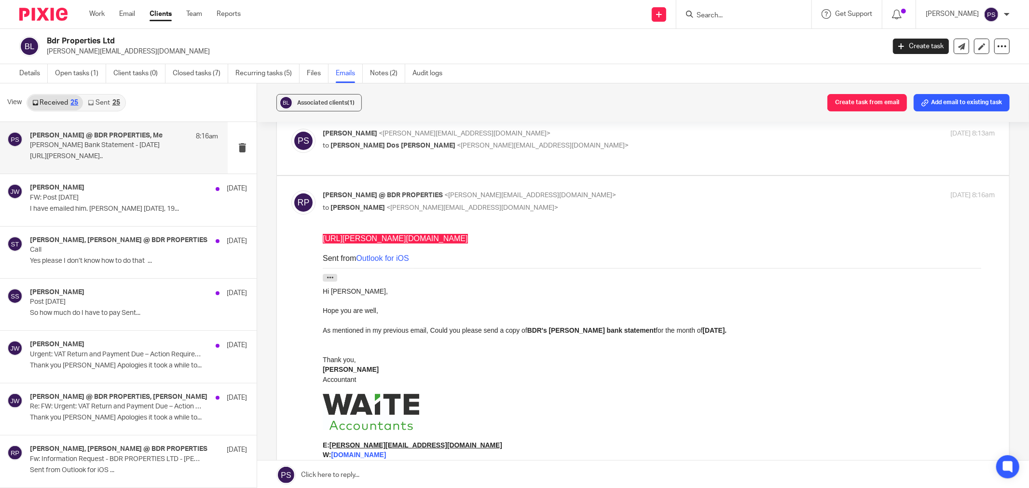
drag, startPoint x: 104, startPoint y: 103, endPoint x: 119, endPoint y: 115, distance: 19.2
click at [104, 103] on link "Sent 25" at bounding box center [103, 102] width 41 height 15
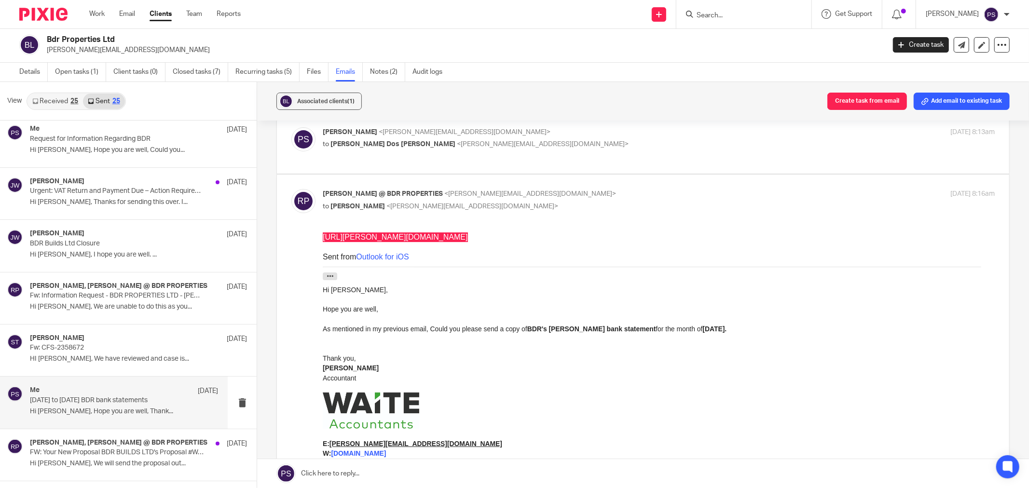
scroll to position [268, 0]
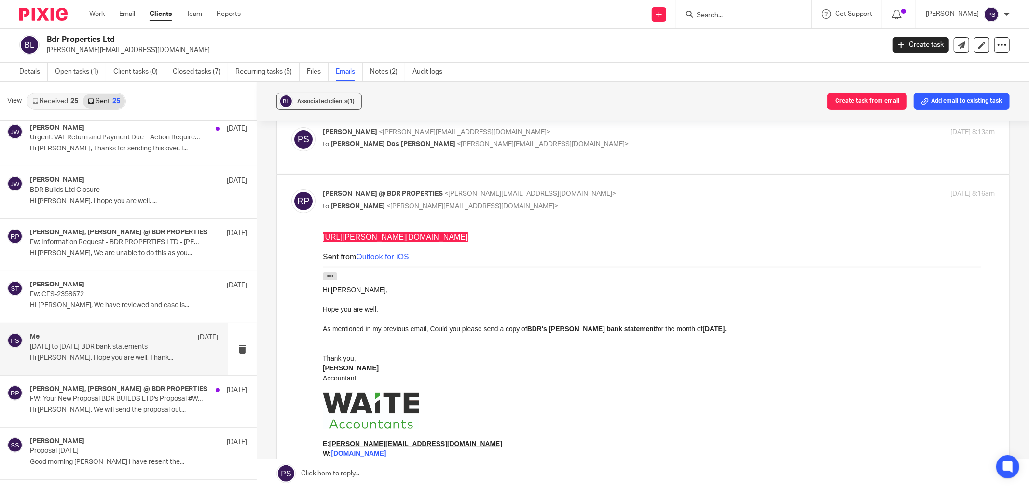
click at [118, 355] on p "Hi [PERSON_NAME], Hope you are well, Thank..." at bounding box center [124, 358] width 188 height 8
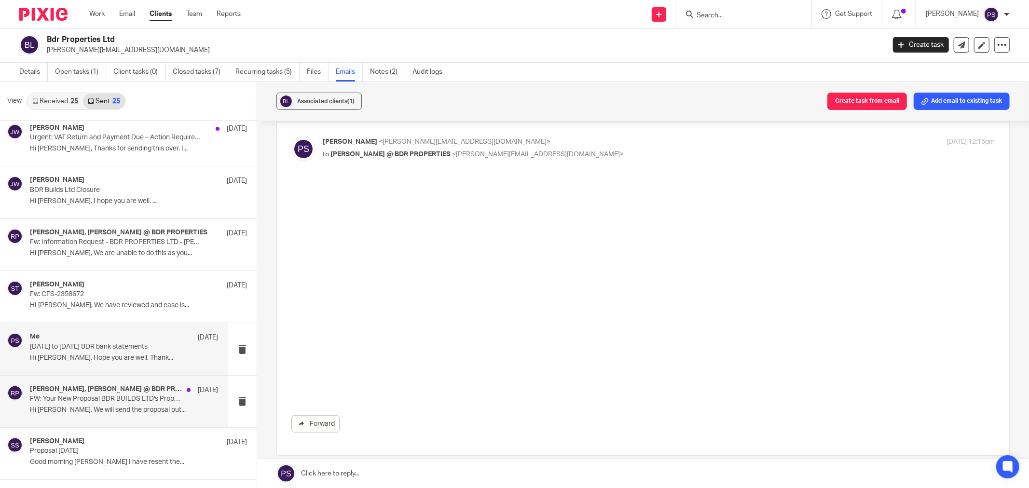
click at [90, 382] on div "Sara Tomczak, Ricardo @ BDR PROPERTIES 30 Jun FW: Your New Proposal BDR BUILDS …" at bounding box center [114, 402] width 228 height 52
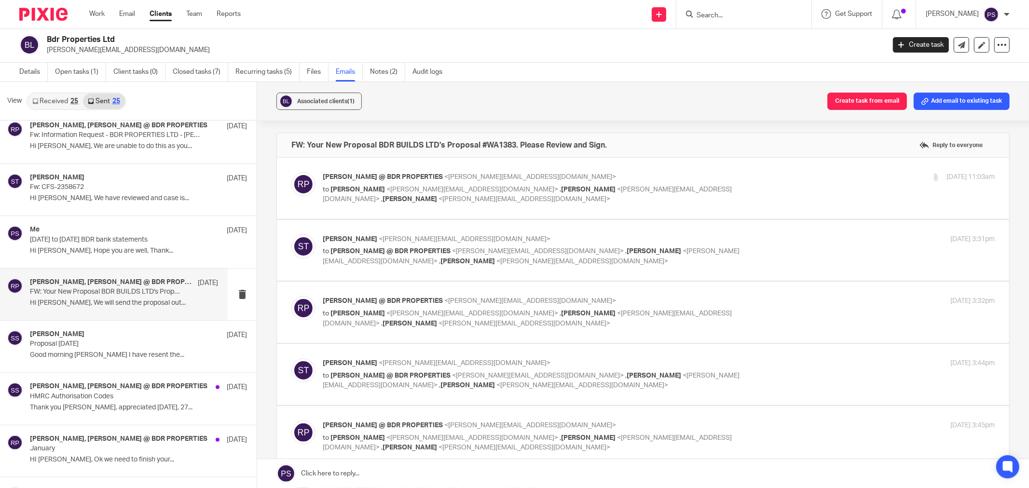
scroll to position [0, 0]
click at [78, 349] on div "Sheila Smith 30 Jun Proposal 15th April 2025 Good morning Ricardo I have resent…" at bounding box center [124, 346] width 188 height 32
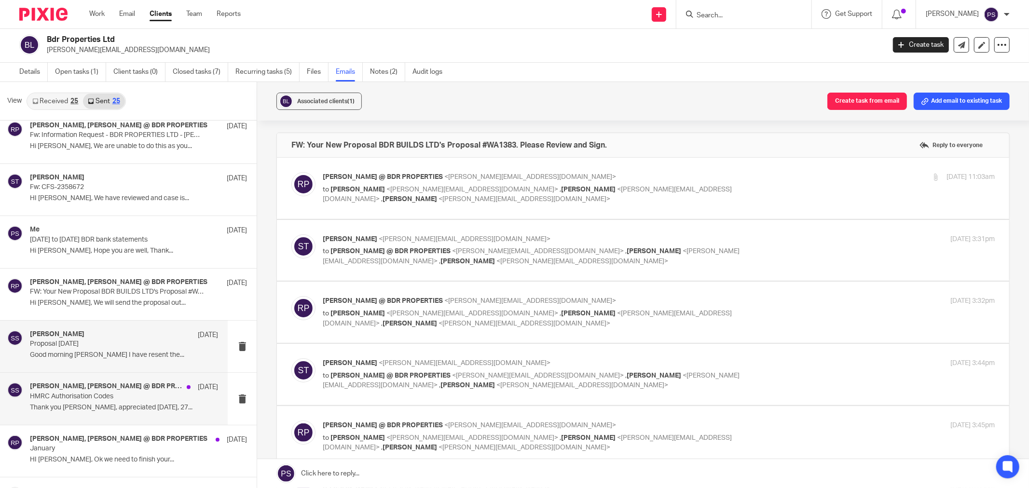
click at [77, 389] on h4 "[PERSON_NAME], [PERSON_NAME] @ BDR PROPERTIES" at bounding box center [106, 387] width 152 height 8
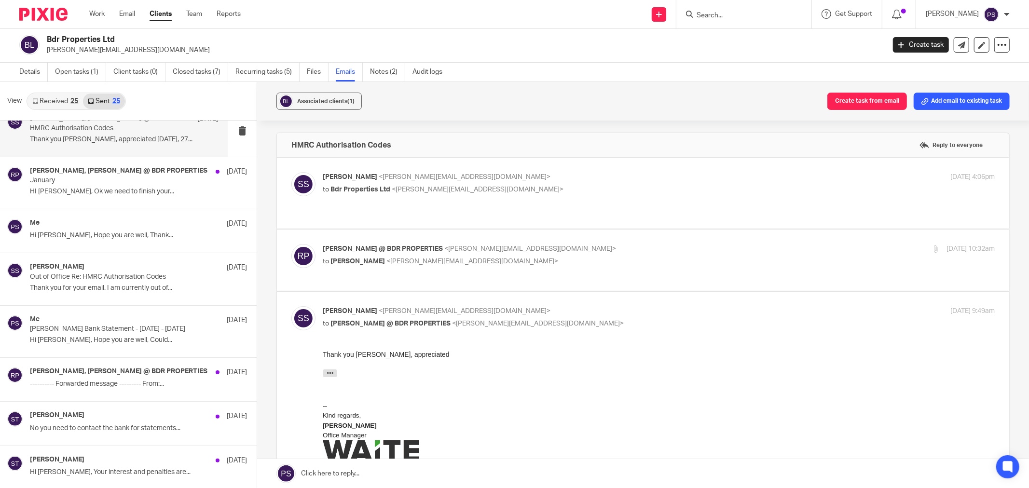
scroll to position [697, 0]
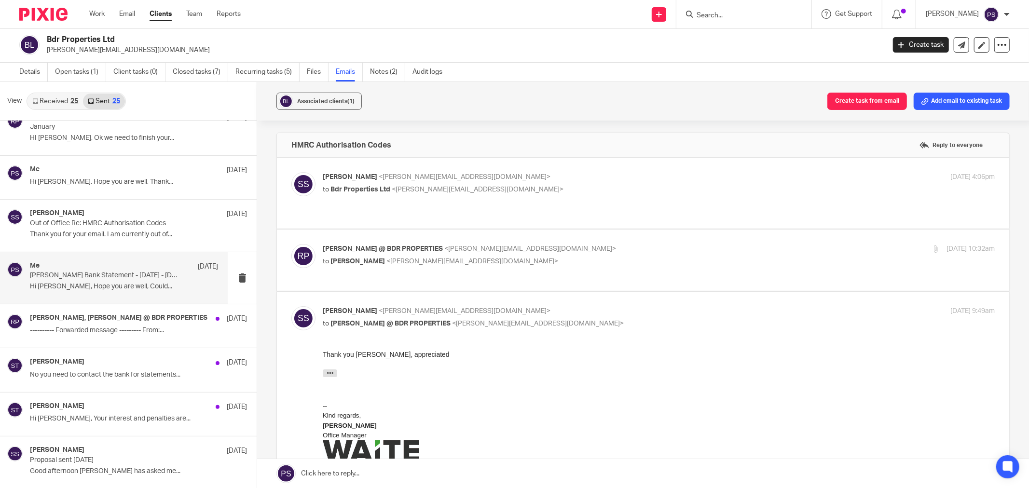
click at [94, 273] on p "[PERSON_NAME] Bank Statement - [DATE] - [DATE]" at bounding box center [105, 276] width 151 height 8
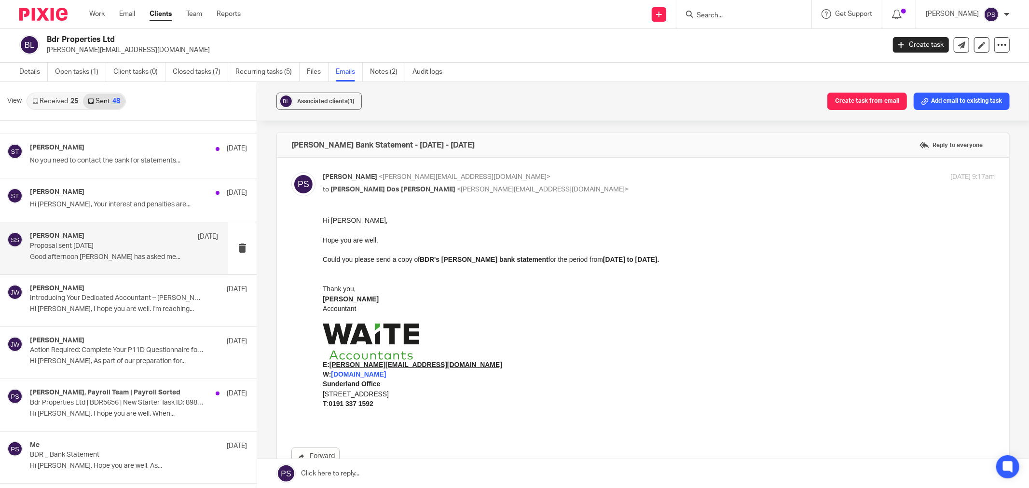
scroll to position [965, 0]
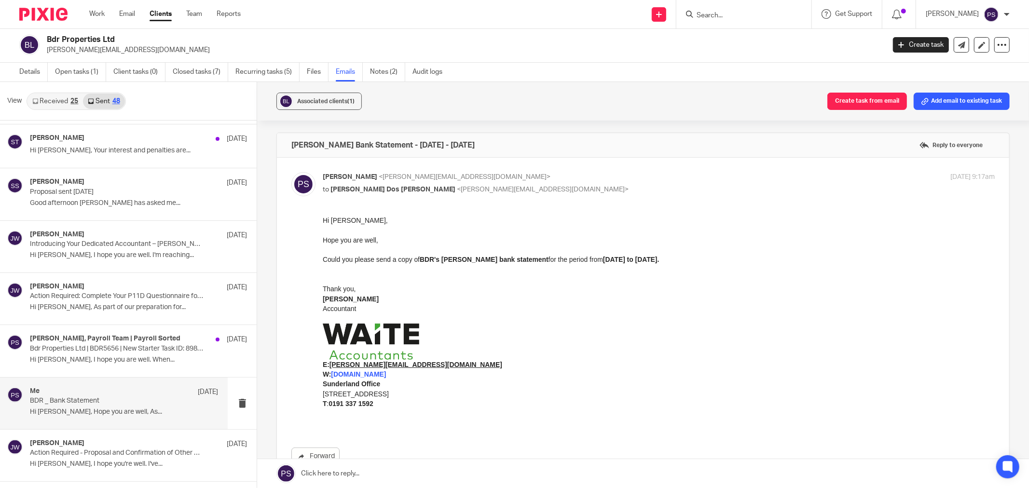
click at [99, 402] on p "BDR _ Bank Statement" at bounding box center [105, 401] width 151 height 8
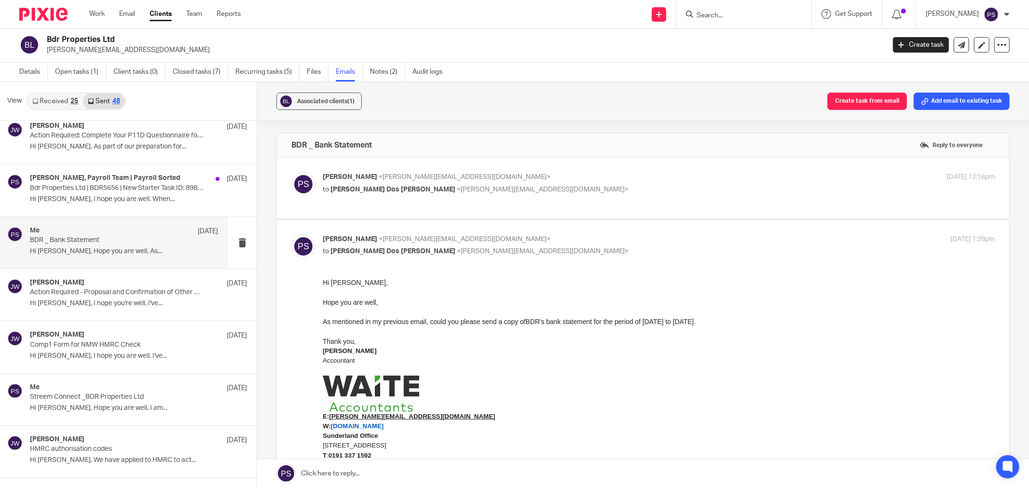
scroll to position [0, 0]
click at [96, 398] on p "Streem Connect _BDR Properties Ltd" at bounding box center [105, 397] width 151 height 8
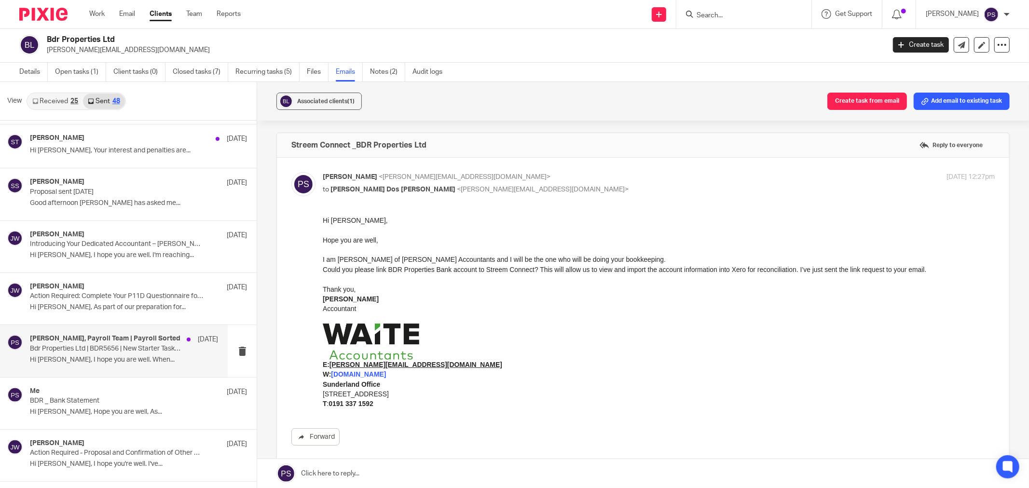
scroll to position [1125, 0]
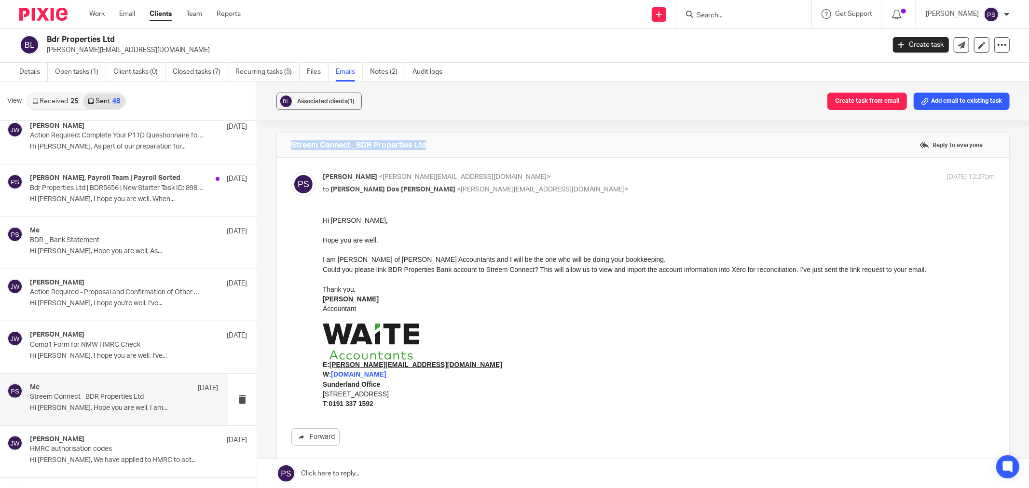
drag, startPoint x: 438, startPoint y: 145, endPoint x: 287, endPoint y: 145, distance: 150.5
click at [287, 145] on div "Streem Connect _BDR Properties Ltd Reply to everyone" at bounding box center [643, 145] width 732 height 24
copy h4 "Streem Connect _BDR Properties Ltd"
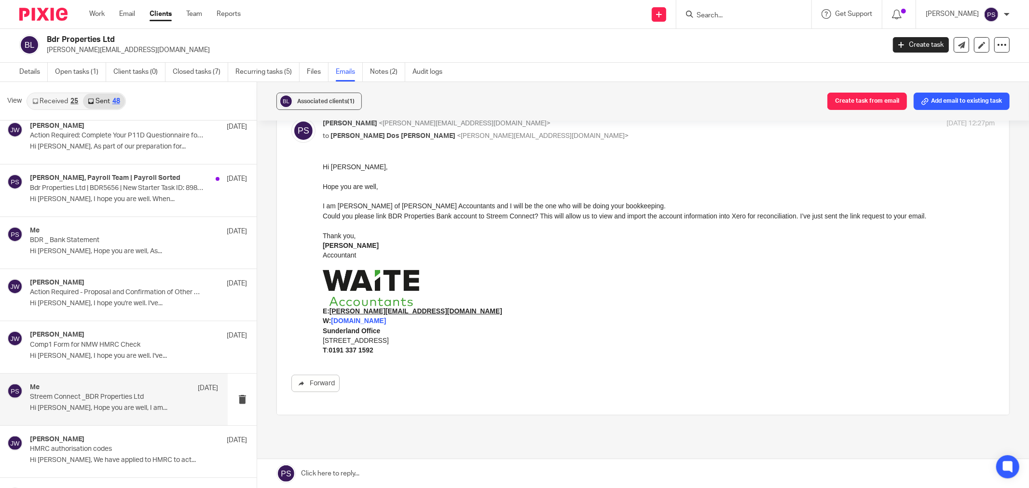
scroll to position [0, 0]
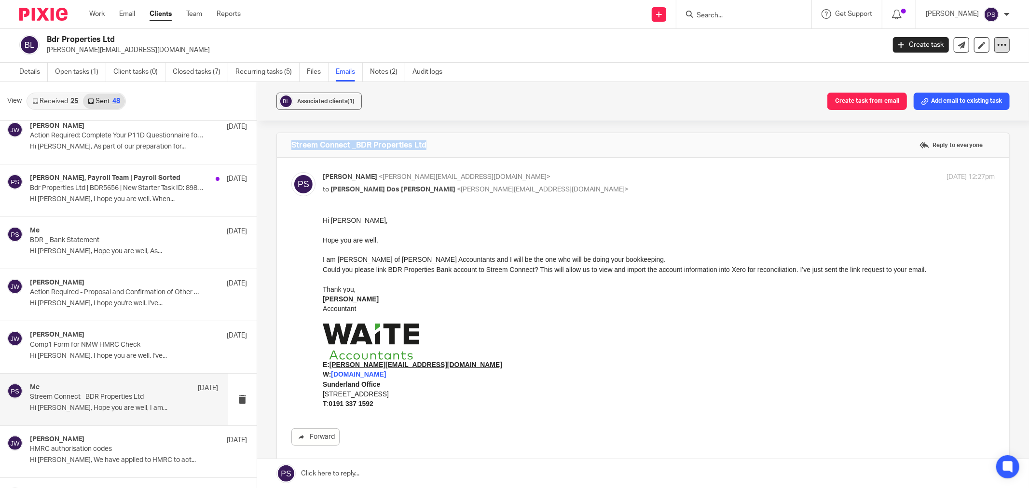
click at [997, 43] on icon at bounding box center [1002, 45] width 10 height 10
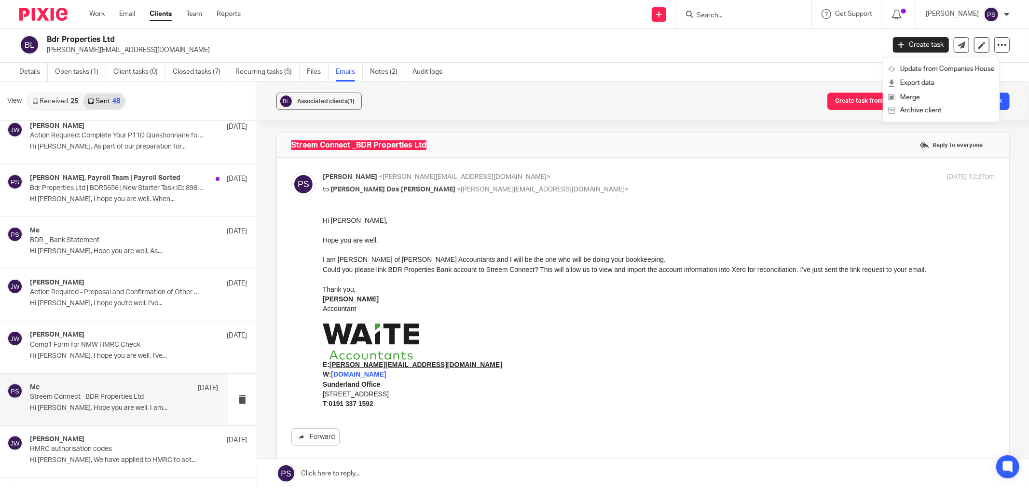
click at [730, 227] on p at bounding box center [659, 230] width 672 height 10
click at [377, 290] on p "Thank you," at bounding box center [659, 289] width 672 height 10
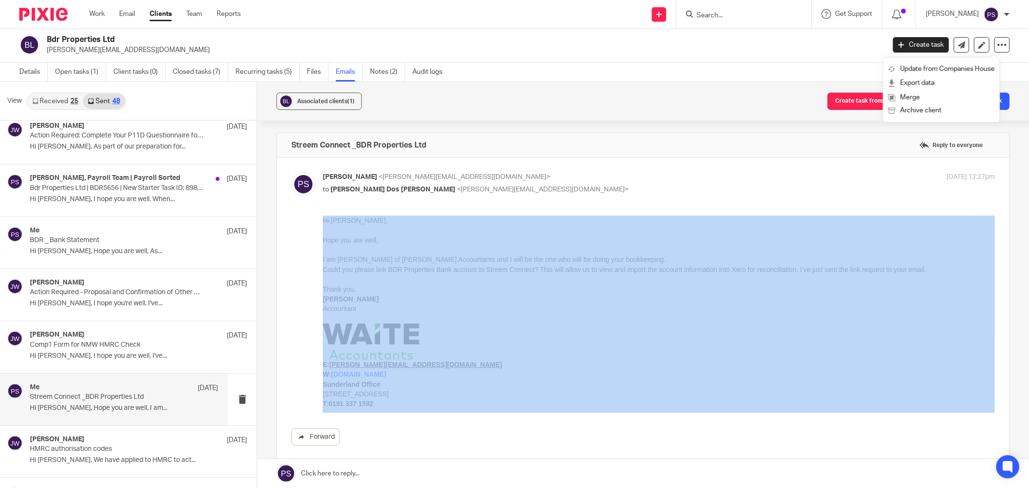
drag, startPoint x: 698, startPoint y: 627, endPoint x: 779, endPoint y: 643, distance: 82.5
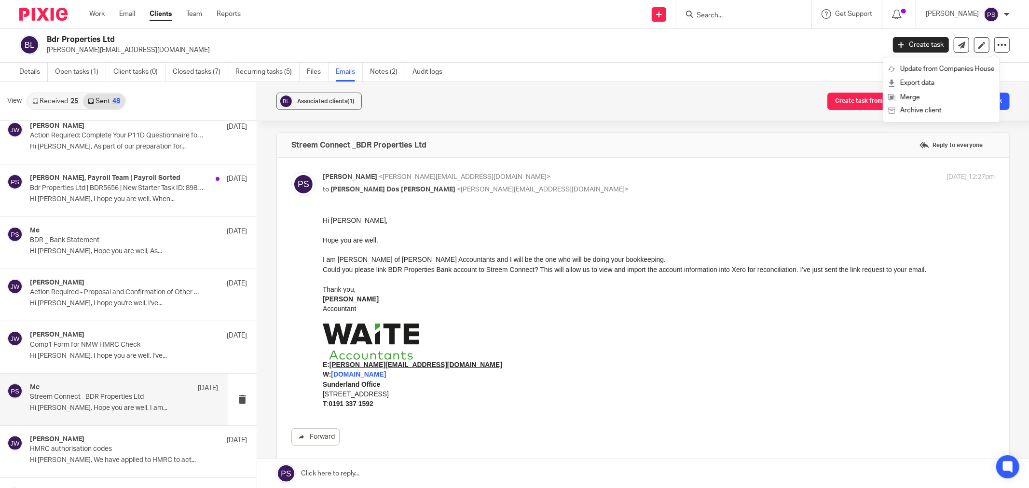
click at [469, 455] on label at bounding box center [643, 313] width 732 height 311
click at [291, 172] on input "checkbox" at bounding box center [291, 172] width 0 height 0
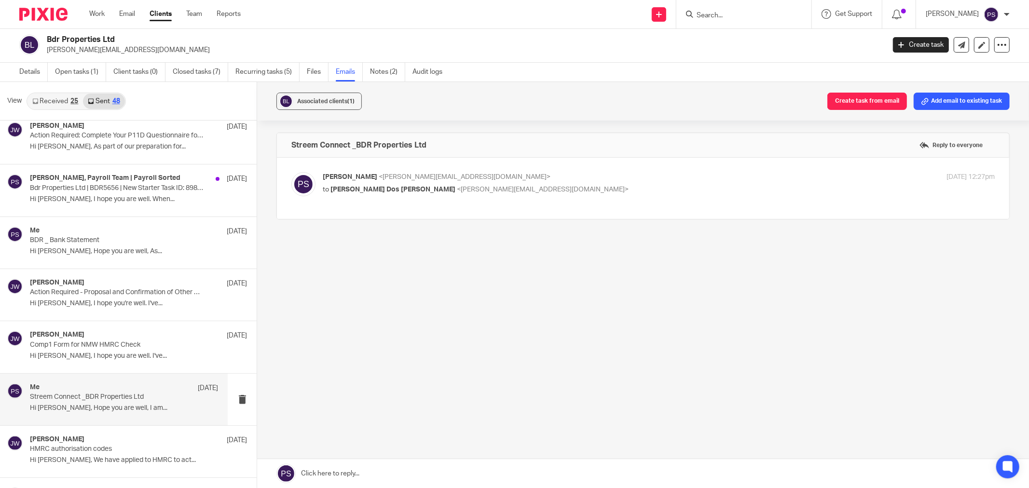
click at [378, 185] on p "to Ricardo Alexandre Dos Santos Taborda <ricardo@bdrproperties.co.uk>" at bounding box center [547, 190] width 448 height 10
checkbox input "true"
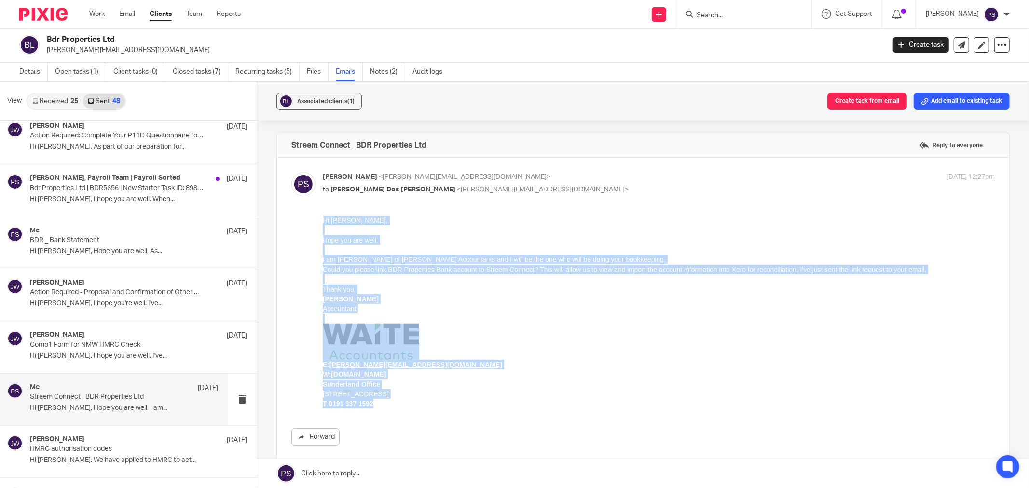
drag, startPoint x: 375, startPoint y: 406, endPoint x: 466, endPoint y: 232, distance: 197.2
click html "Hi Ricardo, Hope you are well, I am Pauline of Waite Accountants and I will be …"
copy div "Hi Ricardo, Hope you are well, I am Pauline of Waite Accountants and I will be …"
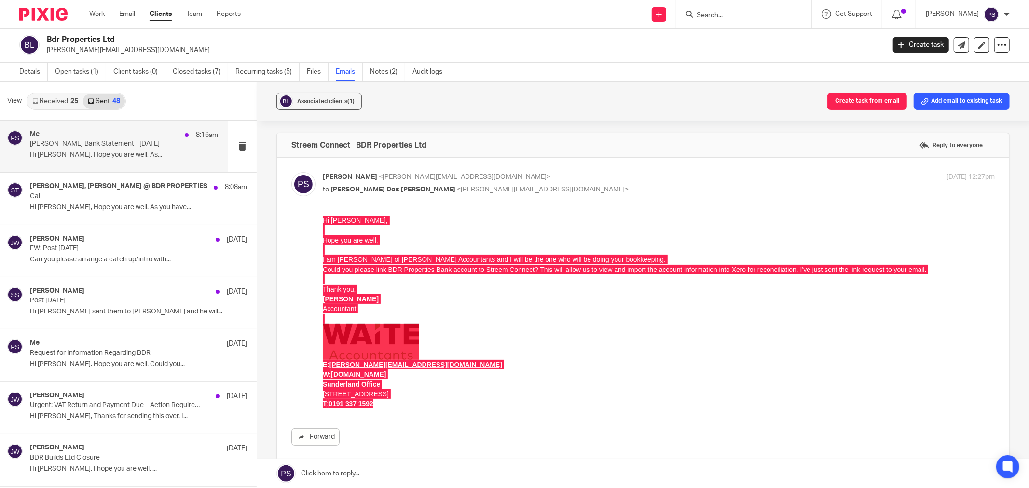
click at [69, 137] on div "Me 8:16am" at bounding box center [124, 135] width 188 height 10
click at [59, 96] on link "Received 25" at bounding box center [54, 101] width 55 height 15
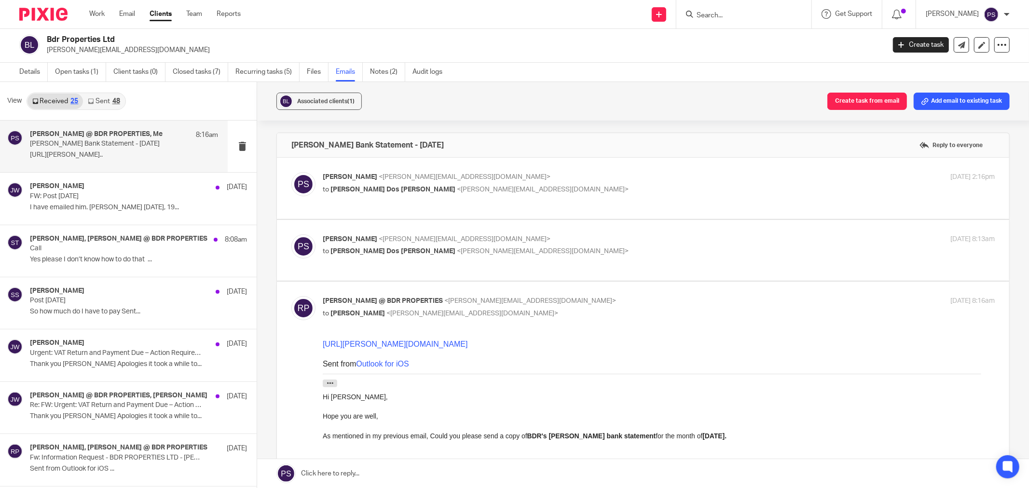
click at [69, 142] on p "[PERSON_NAME] Bank Statement - [DATE]" at bounding box center [105, 144] width 151 height 8
click at [106, 101] on link "Sent 48" at bounding box center [103, 101] width 41 height 15
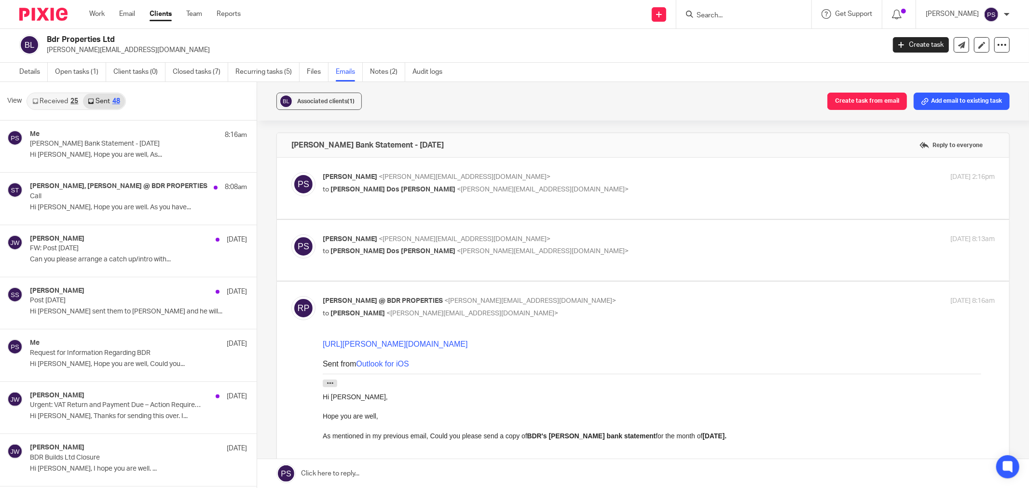
click at [65, 101] on link "Received 25" at bounding box center [54, 101] width 55 height 15
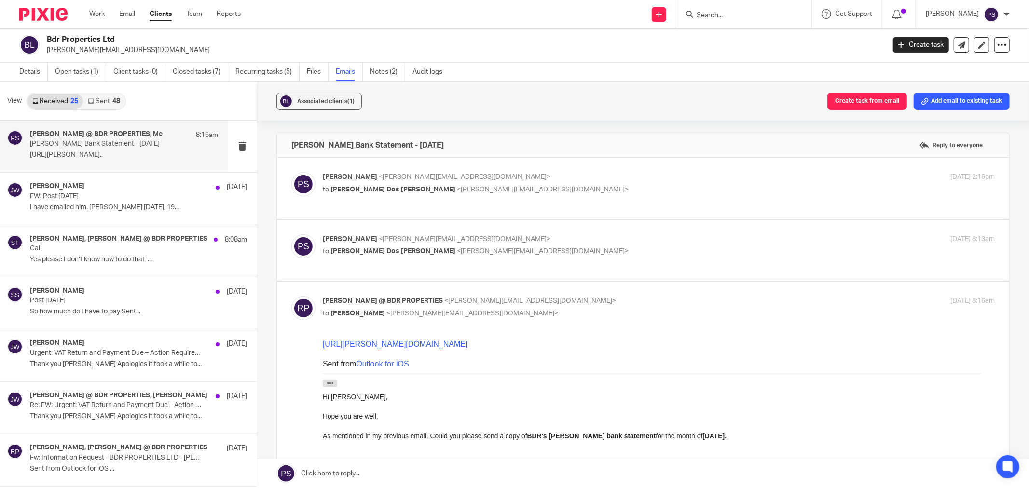
click at [91, 107] on link "Sent 48" at bounding box center [103, 101] width 41 height 15
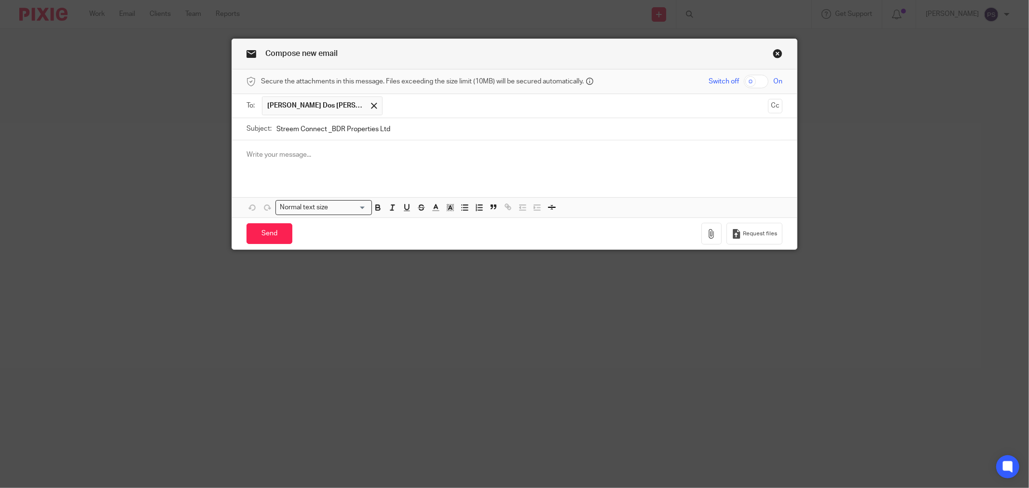
type input "Streem Connect _BDR Properties Ltd"
click at [310, 157] on p at bounding box center [515, 155] width 536 height 10
click at [284, 153] on p at bounding box center [515, 155] width 536 height 10
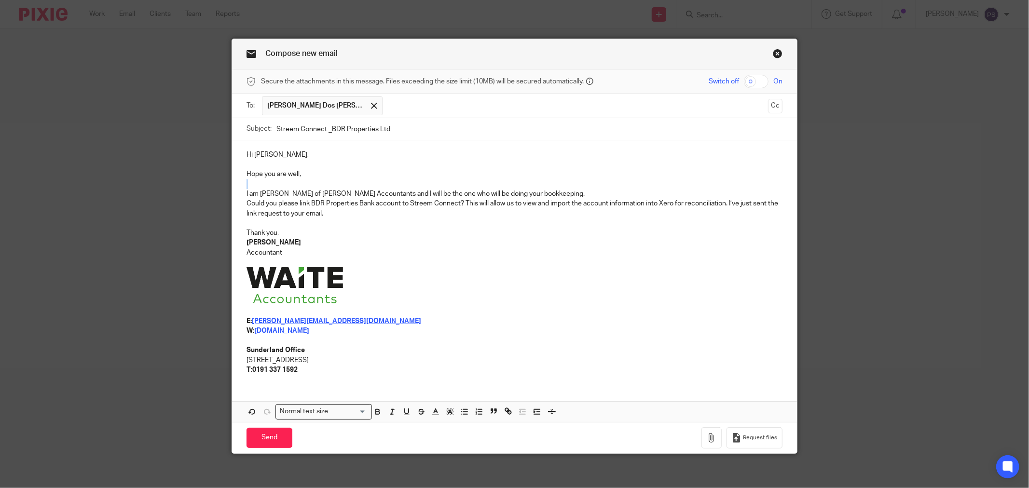
drag, startPoint x: 529, startPoint y: 189, endPoint x: 237, endPoint y: 192, distance: 291.9
click at [237, 192] on div "Hi [PERSON_NAME], Hope you are well, I am [PERSON_NAME] of [PERSON_NAME] Accoun…" at bounding box center [514, 261] width 565 height 242
click at [544, 189] on p at bounding box center [515, 184] width 536 height 10
drag, startPoint x: 479, startPoint y: 193, endPoint x: 237, endPoint y: 193, distance: 241.7
click at [237, 193] on div "Hi [PERSON_NAME], Hope you are well, I am [PERSON_NAME] of [PERSON_NAME] Accoun…" at bounding box center [514, 261] width 565 height 242
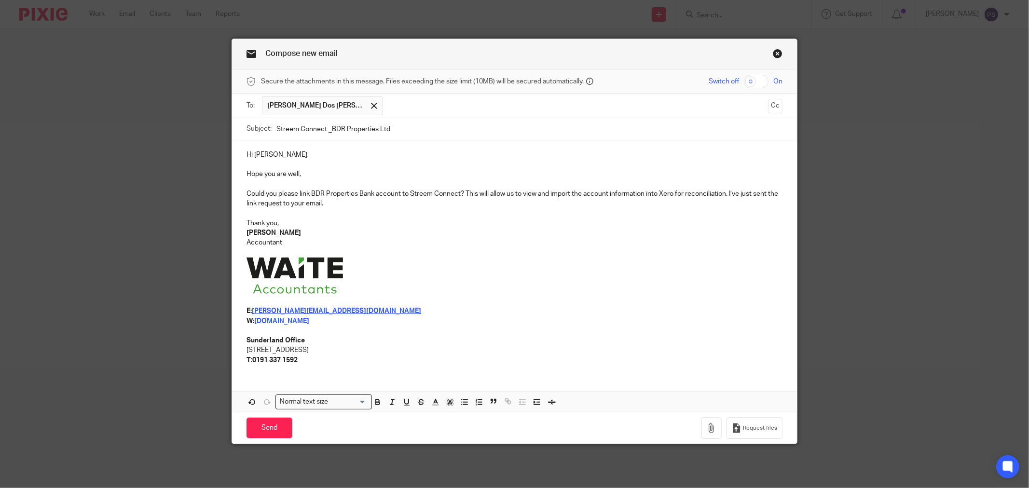
click at [407, 225] on p "Thank you," at bounding box center [515, 224] width 536 height 10
click at [510, 254] on p at bounding box center [515, 253] width 536 height 10
click at [489, 275] on p at bounding box center [515, 277] width 536 height 39
click at [481, 278] on p at bounding box center [515, 277] width 536 height 39
click at [481, 232] on p "[PERSON_NAME]" at bounding box center [515, 233] width 536 height 10
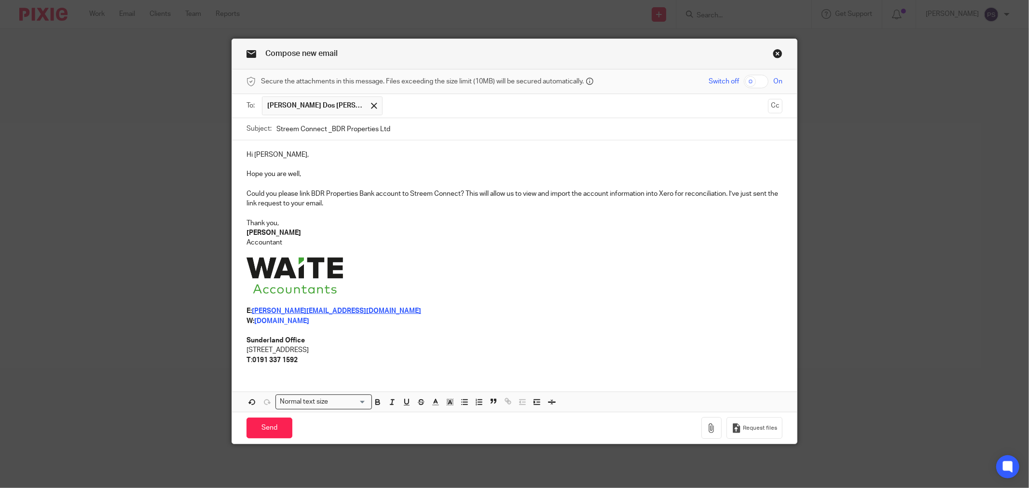
click at [420, 301] on p at bounding box center [515, 302] width 536 height 10
click at [268, 427] on input "Send" at bounding box center [270, 428] width 46 height 21
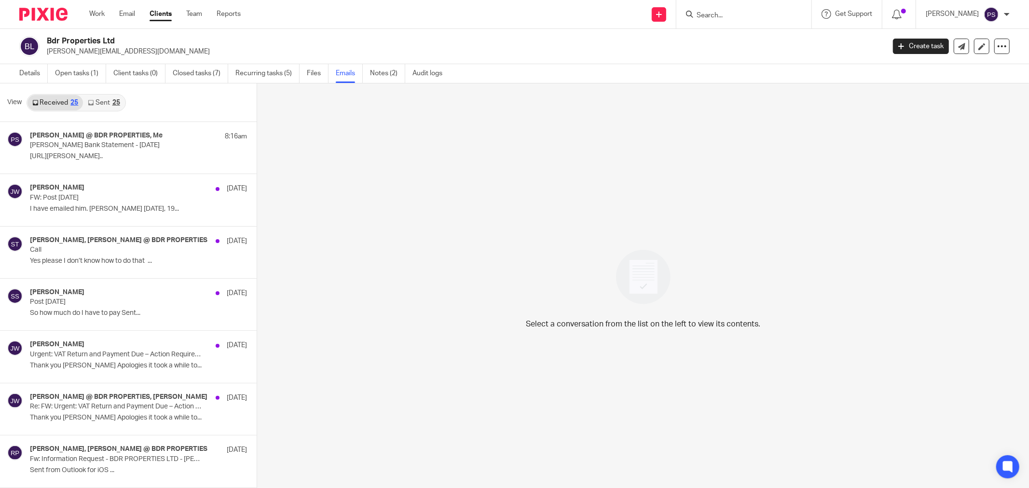
click at [131, 89] on div "View Received 25 Sent 25" at bounding box center [128, 102] width 257 height 39
click at [94, 100] on link "Sent 25" at bounding box center [103, 102] width 41 height 15
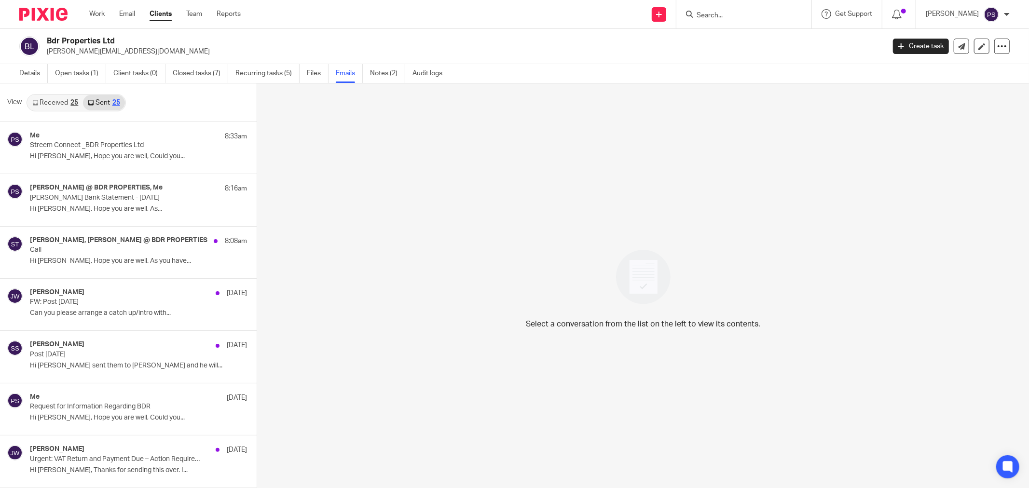
scroll to position [1, 0]
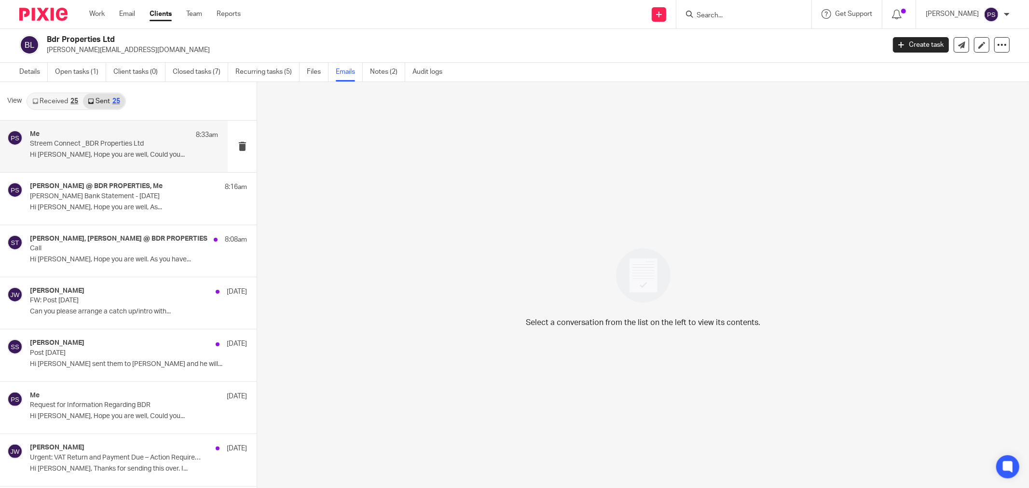
click at [128, 141] on p "Streem Connect _BDR Properties Ltd" at bounding box center [105, 144] width 151 height 8
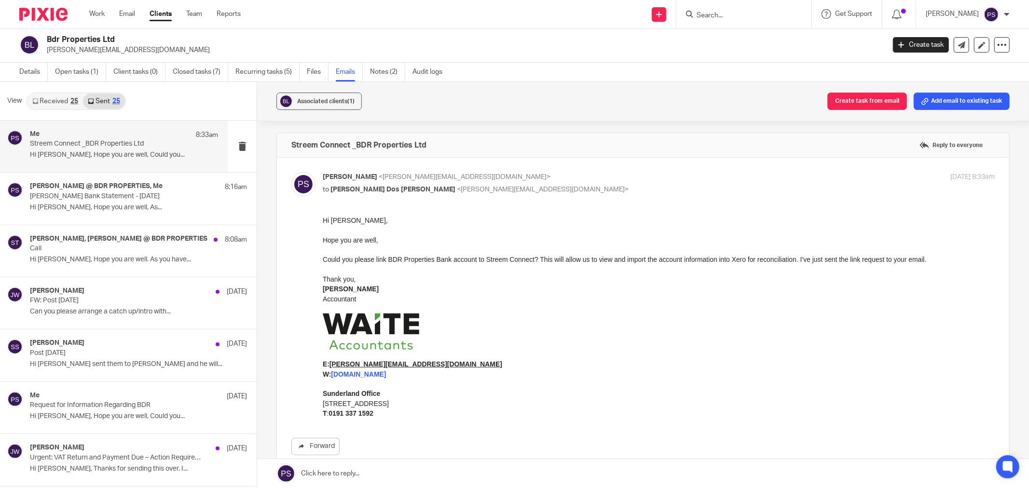
scroll to position [0, 0]
click at [76, 94] on link "Received 25" at bounding box center [54, 101] width 55 height 15
